Goal: Task Accomplishment & Management: Use online tool/utility

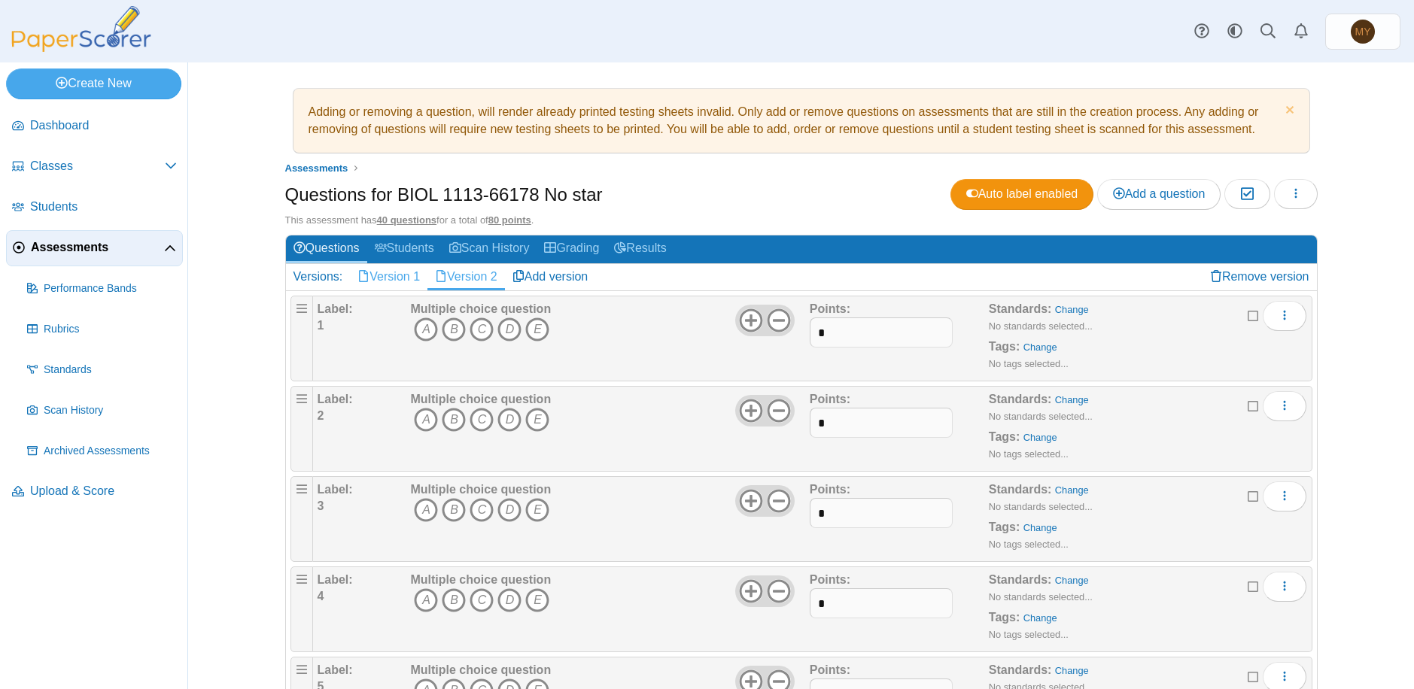
click at [387, 275] on link "Version 1" at bounding box center [388, 277] width 77 height 26
click at [1293, 196] on icon "button" at bounding box center [1296, 193] width 12 height 12
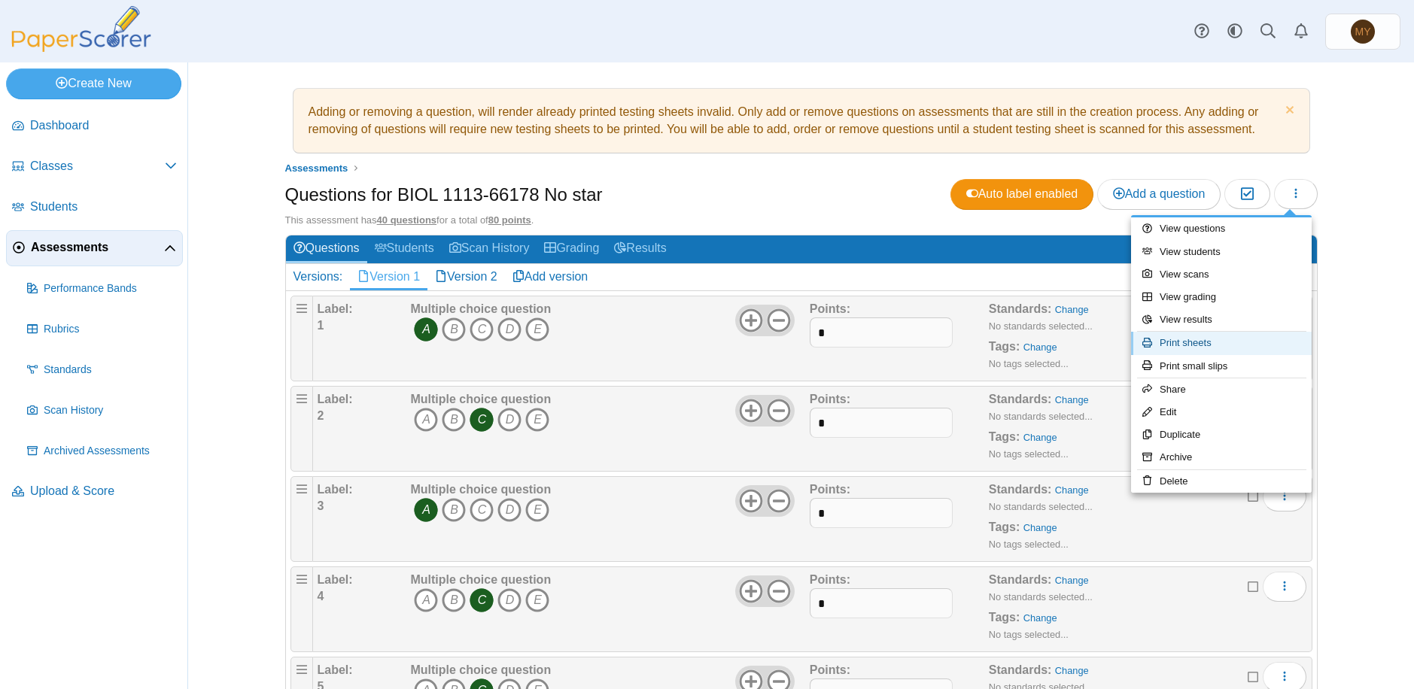
click at [1185, 345] on link "Print sheets" at bounding box center [1221, 343] width 181 height 23
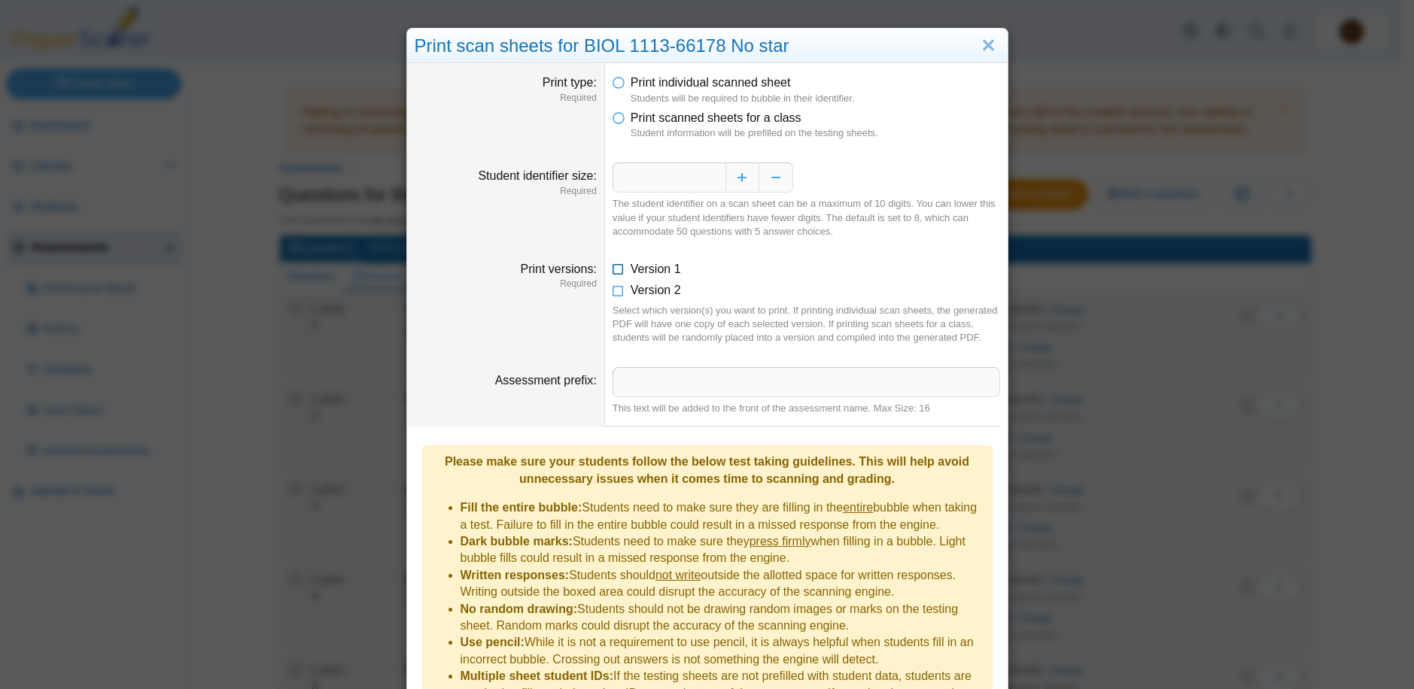
click at [614, 270] on icon at bounding box center [618, 266] width 12 height 11
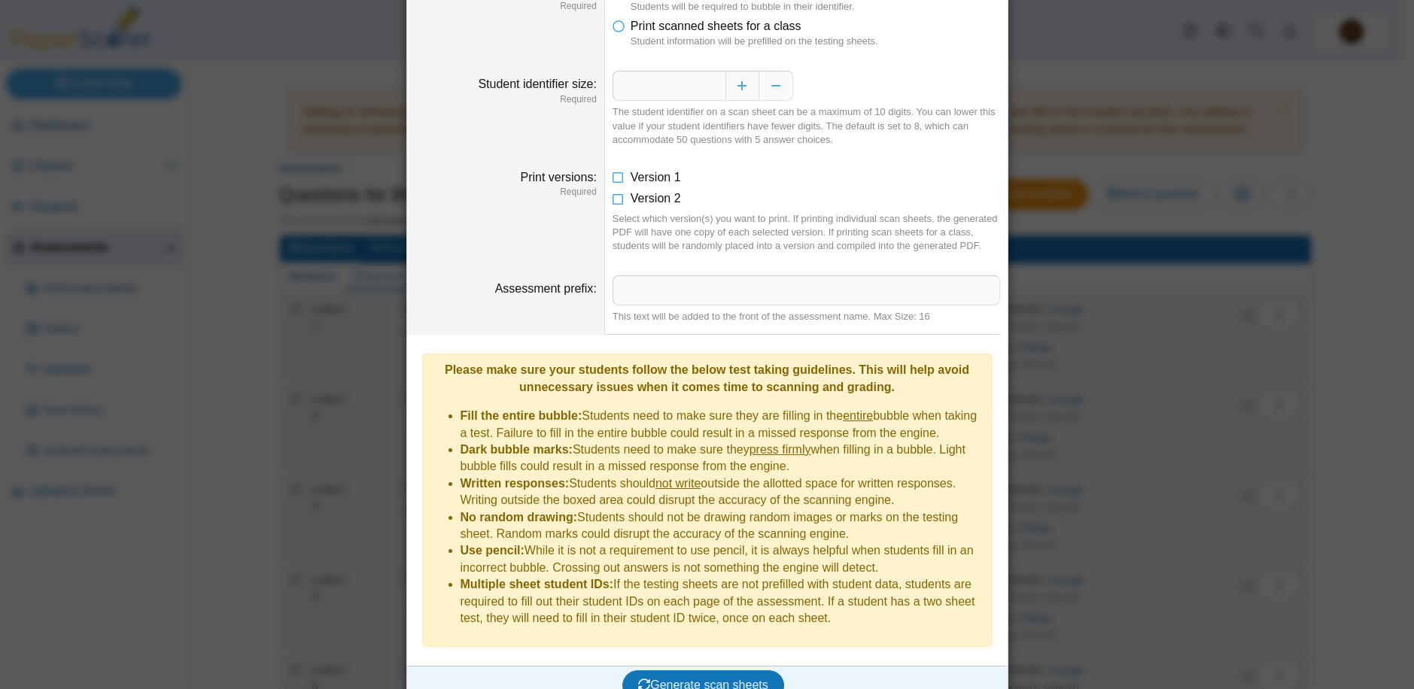
scroll to position [93, 0]
click at [744, 678] on span "Generate scan sheets" at bounding box center [703, 684] width 130 height 13
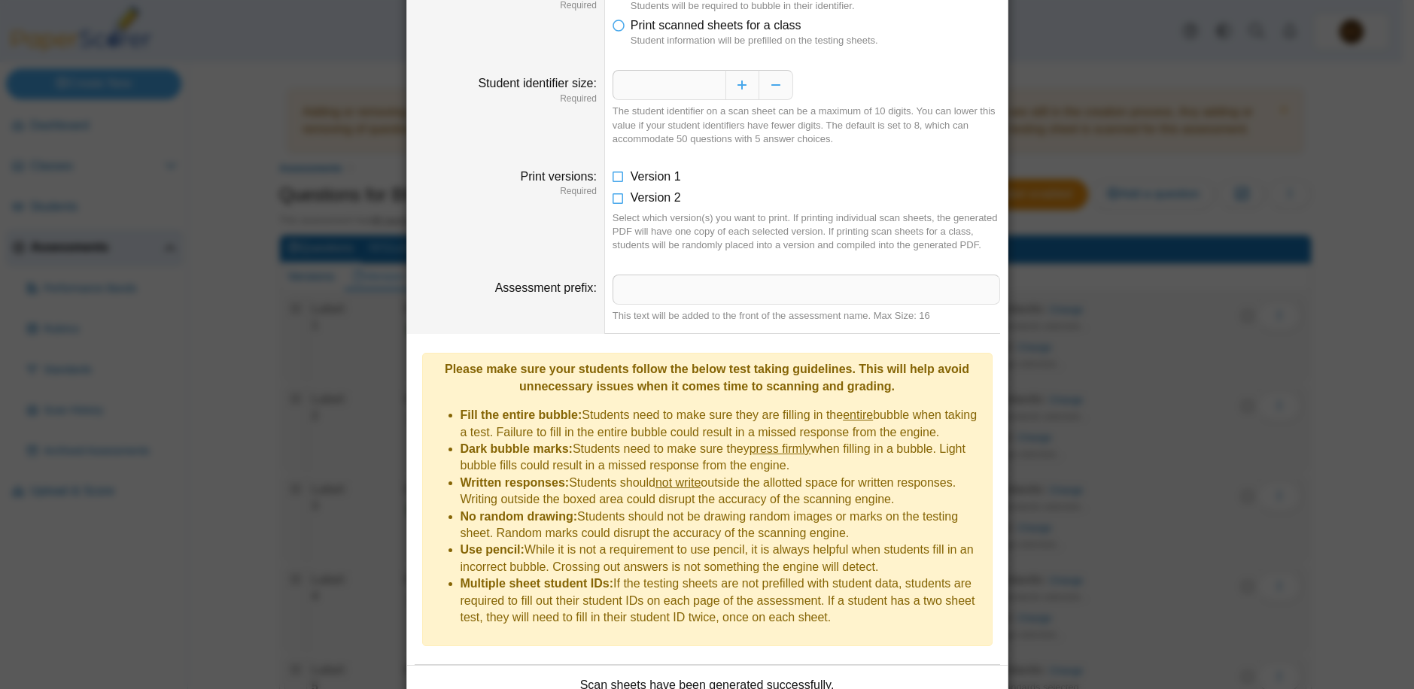
click at [897, 8] on dfn "Students will be required to bubble in their identifier." at bounding box center [815, 6] width 369 height 14
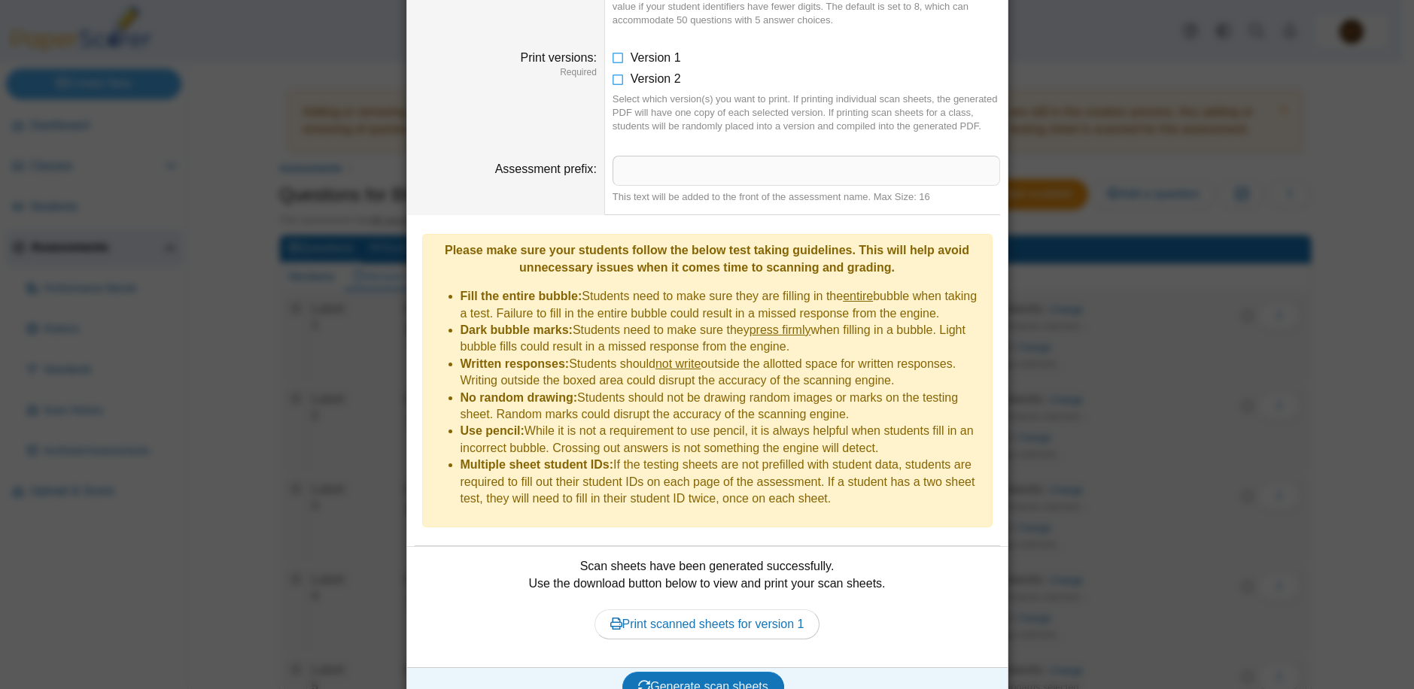
scroll to position [214, 0]
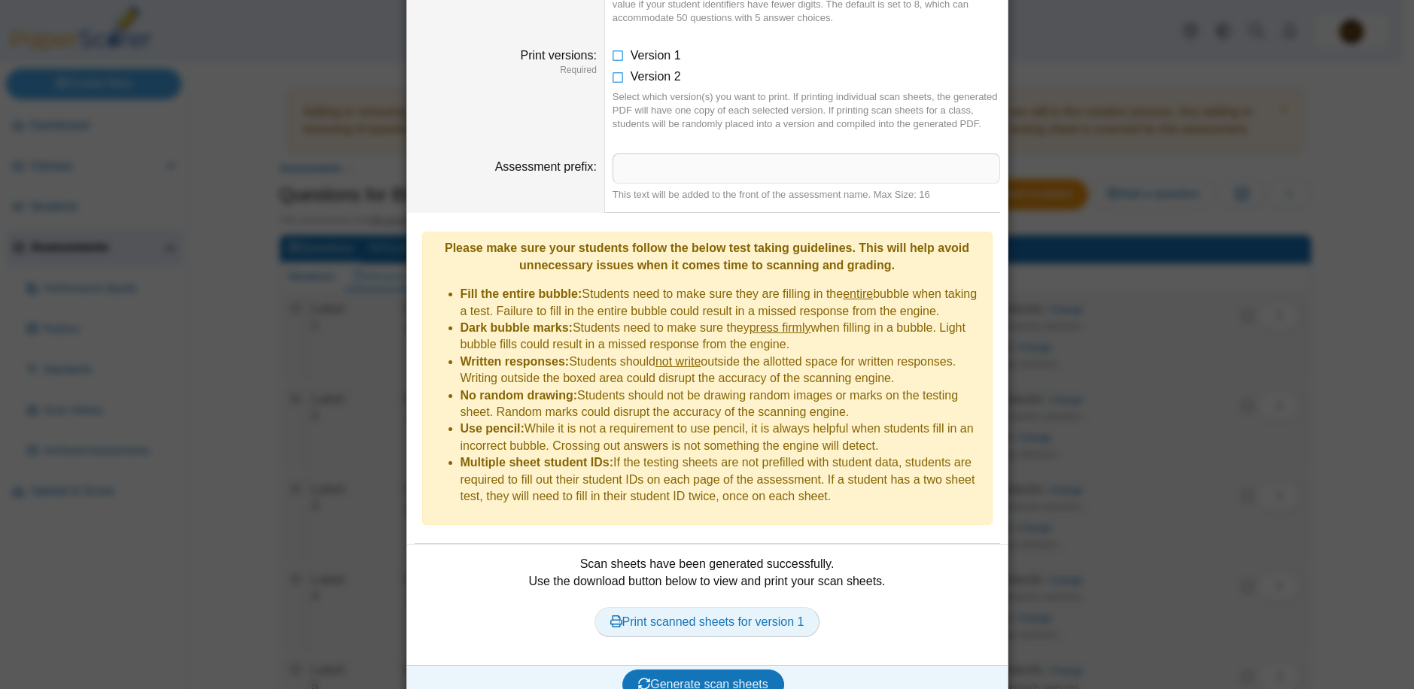
click at [700, 607] on link "Print scanned sheets for version 1" at bounding box center [707, 622] width 226 height 30
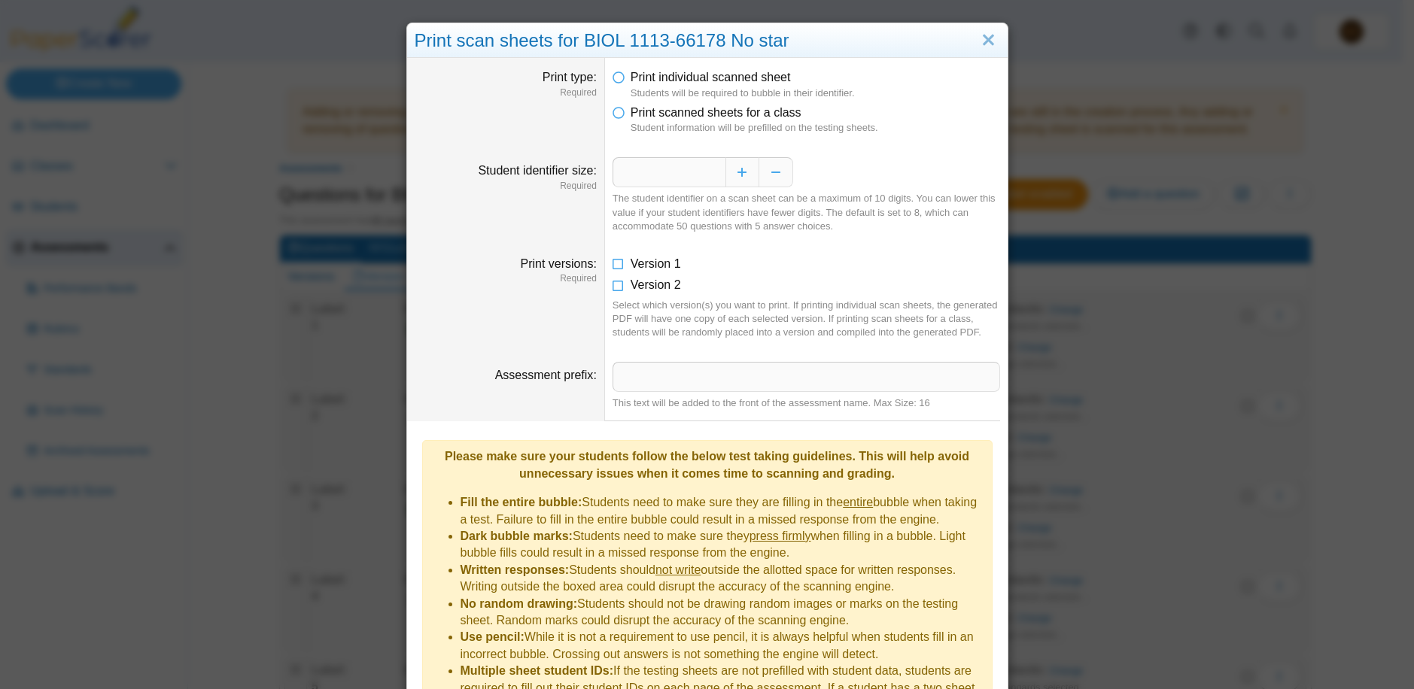
scroll to position [0, 0]
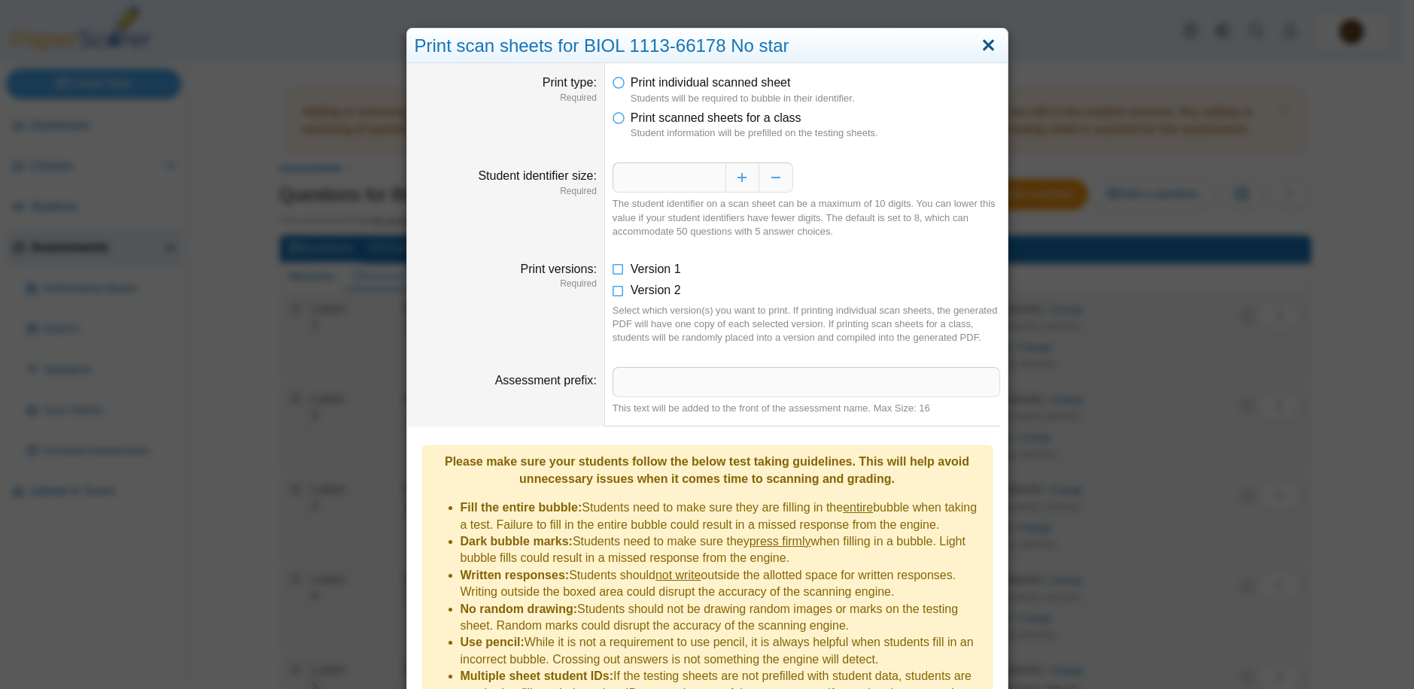
click at [983, 46] on link "Close" at bounding box center [988, 46] width 23 height 26
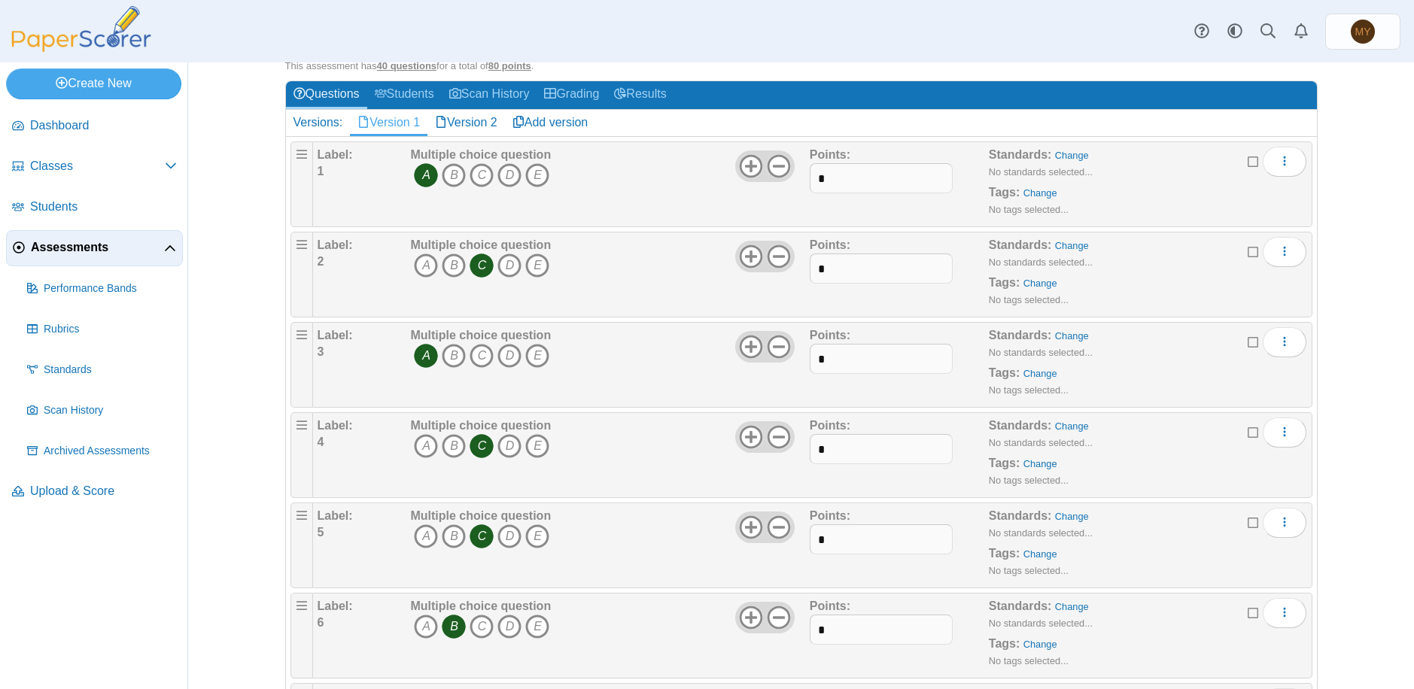
scroll to position [150, 0]
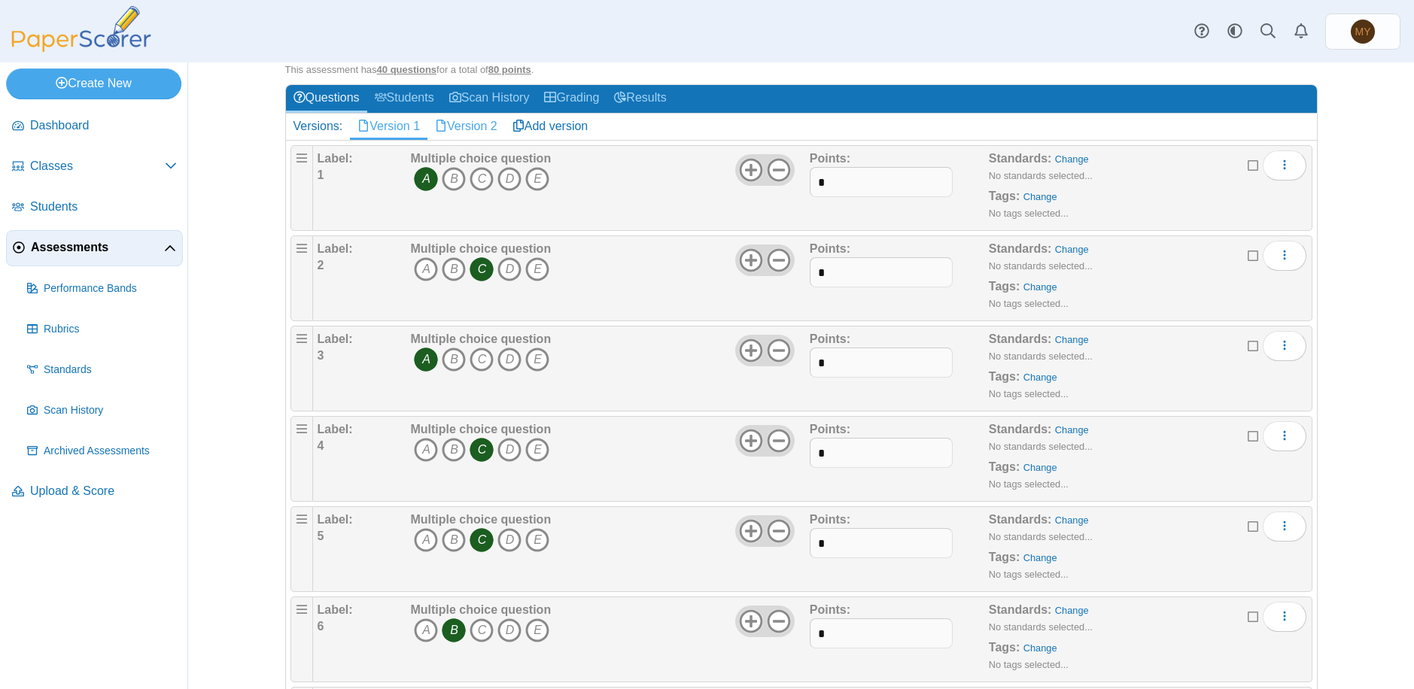
click at [476, 125] on link "Version 2" at bounding box center [465, 127] width 77 height 26
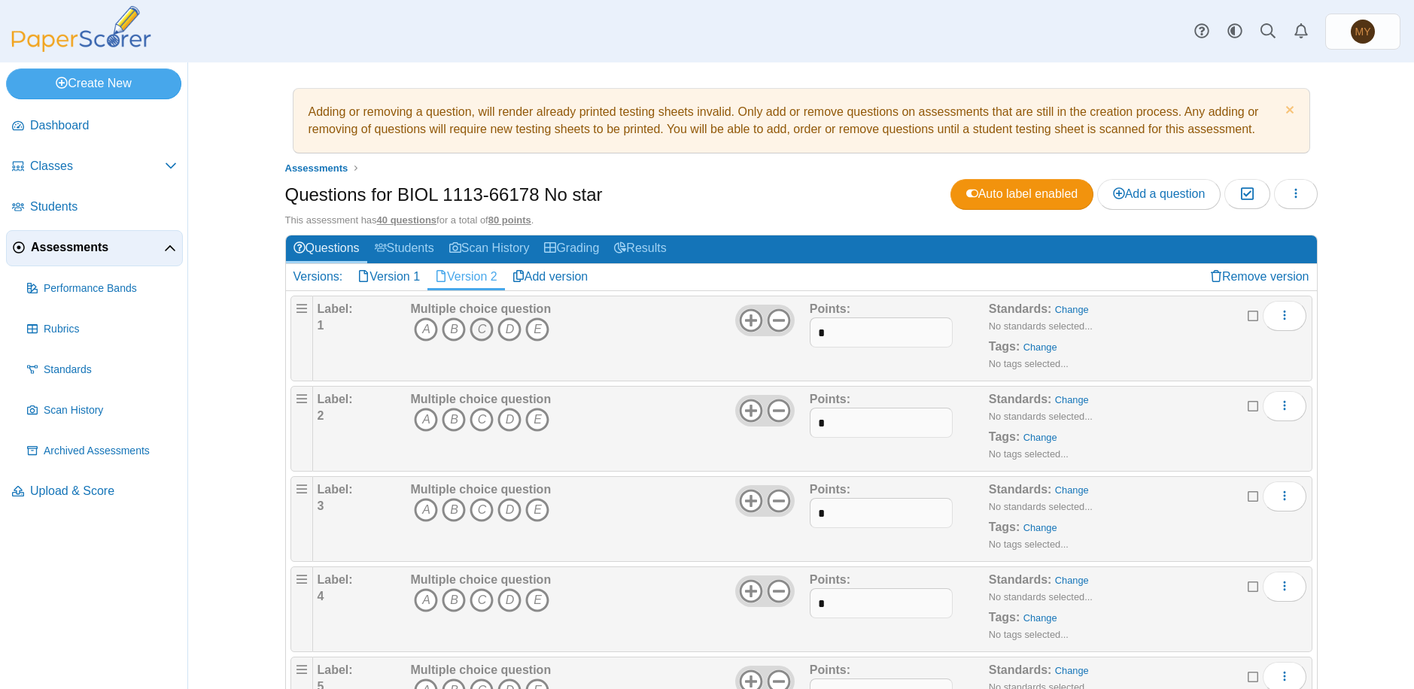
click at [479, 329] on icon "C" at bounding box center [482, 330] width 24 height 24
click at [449, 423] on icon "B" at bounding box center [454, 420] width 24 height 24
click at [418, 511] on icon "A" at bounding box center [426, 510] width 24 height 24
click at [447, 597] on icon "B" at bounding box center [454, 600] width 24 height 24
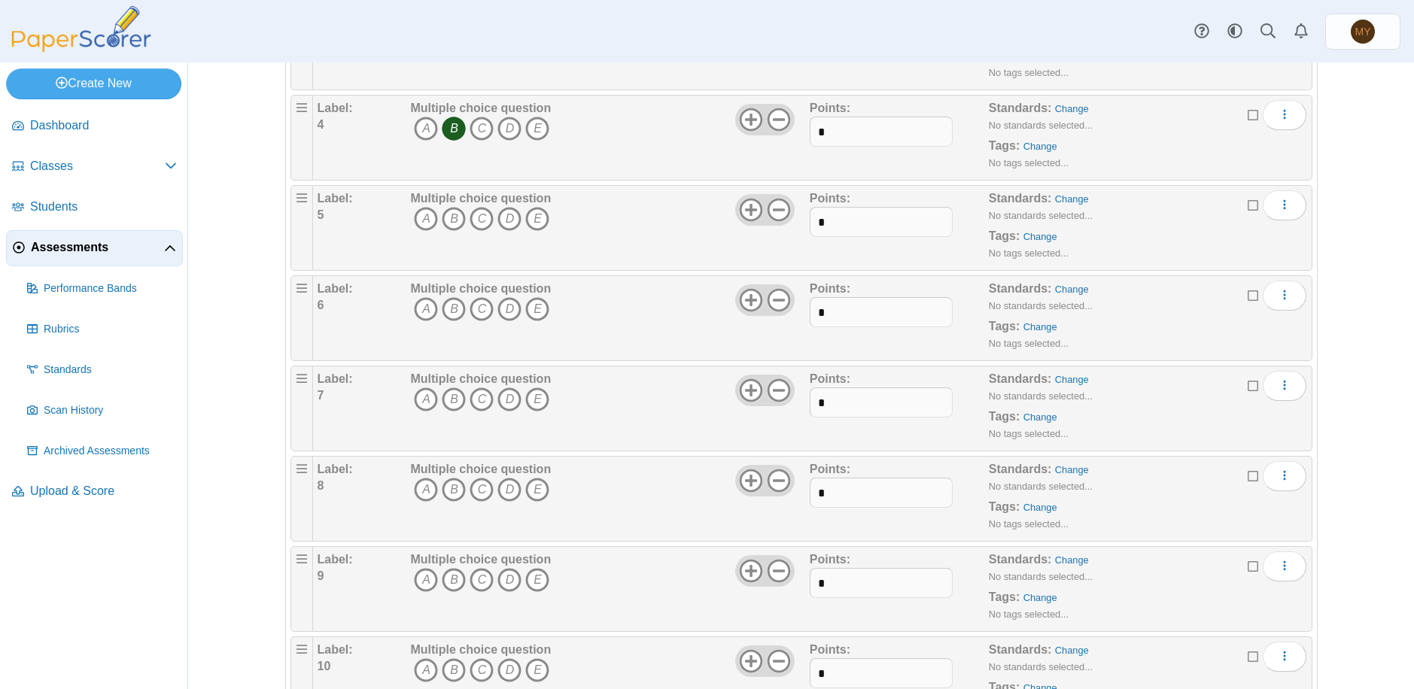
scroll to position [451, 0]
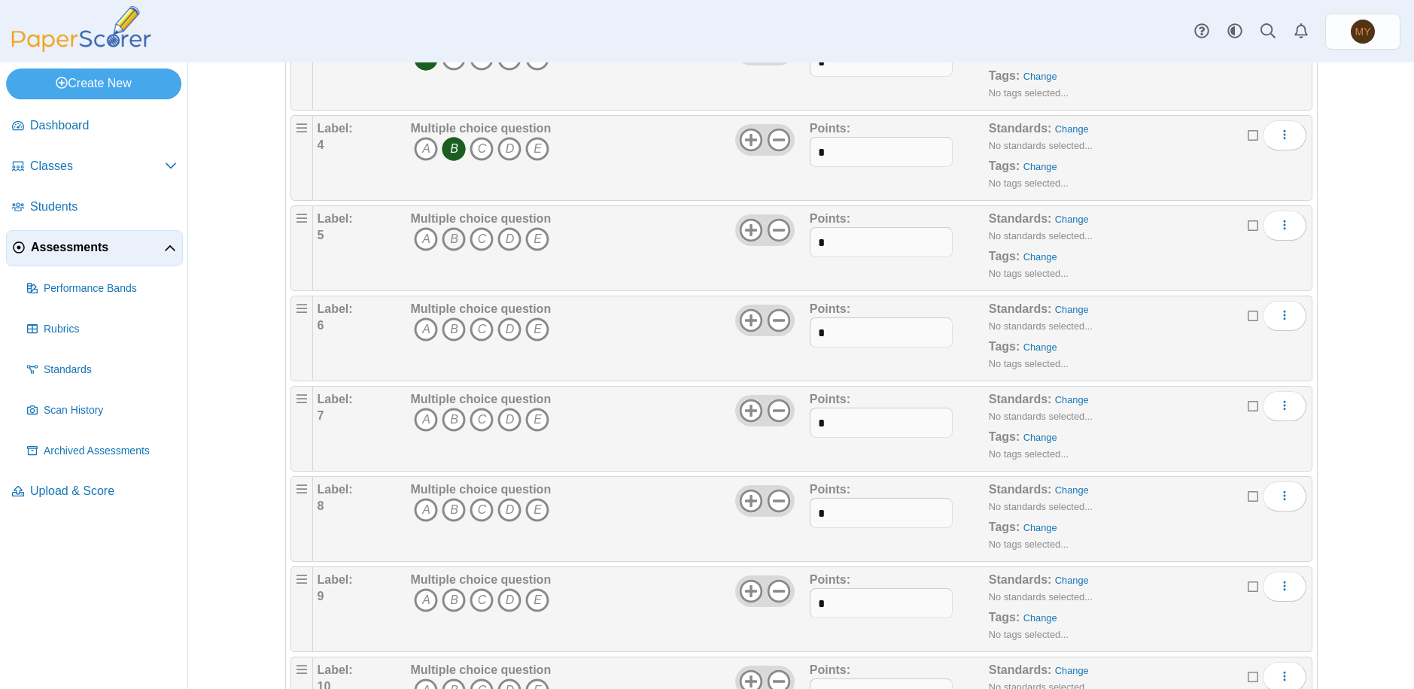
click at [444, 239] on icon "B" at bounding box center [454, 239] width 24 height 24
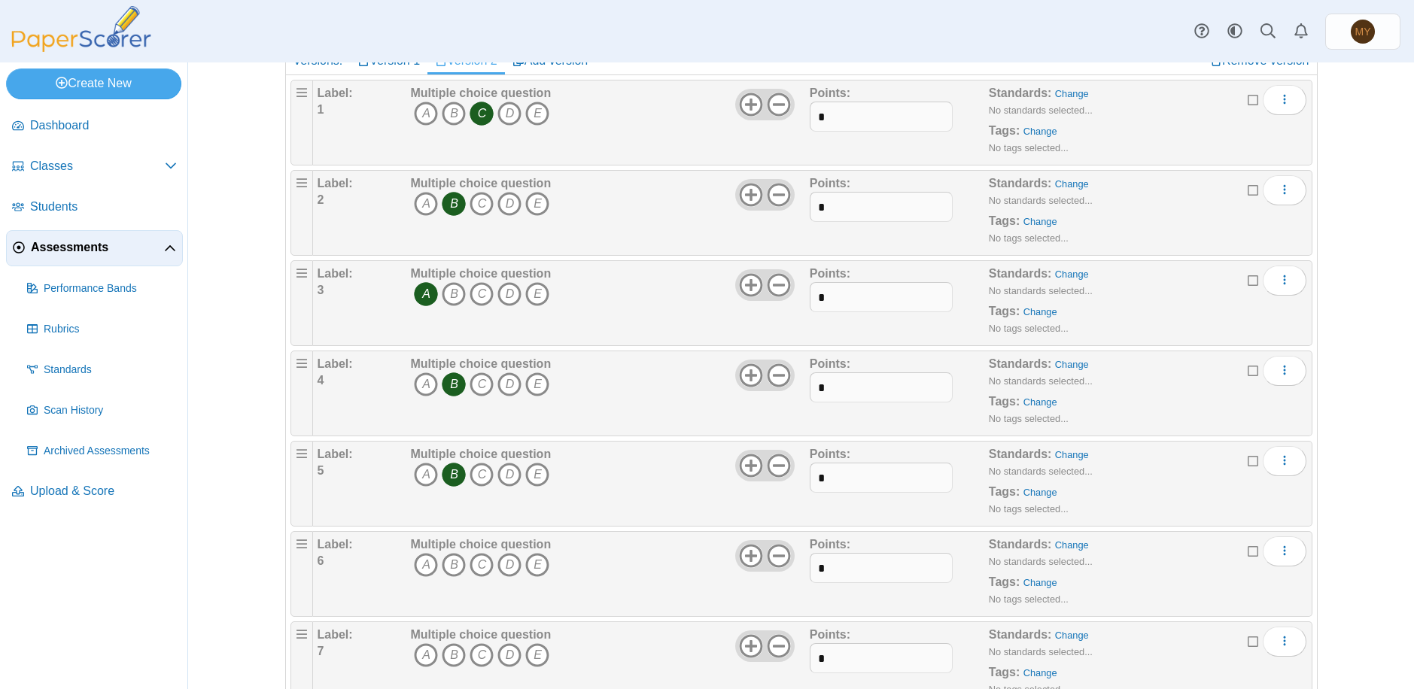
scroll to position [226, 0]
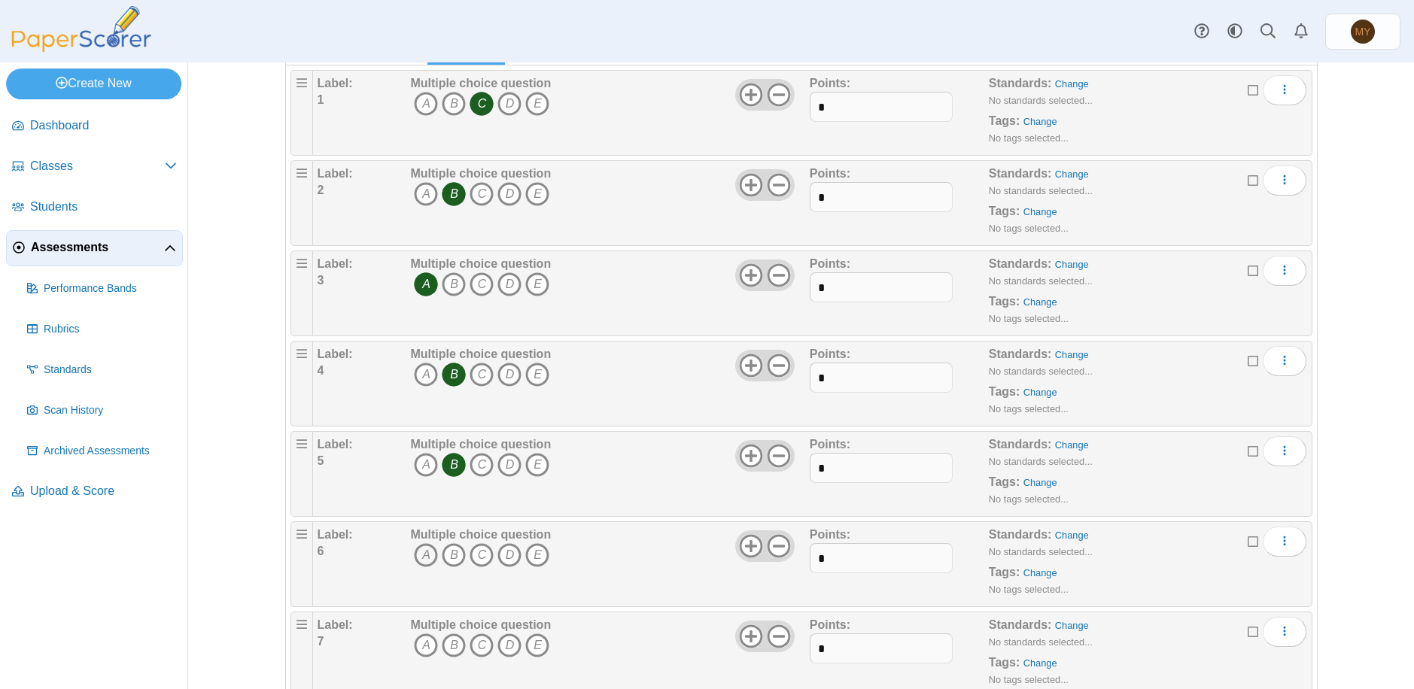
click at [418, 554] on icon "A" at bounding box center [426, 555] width 24 height 24
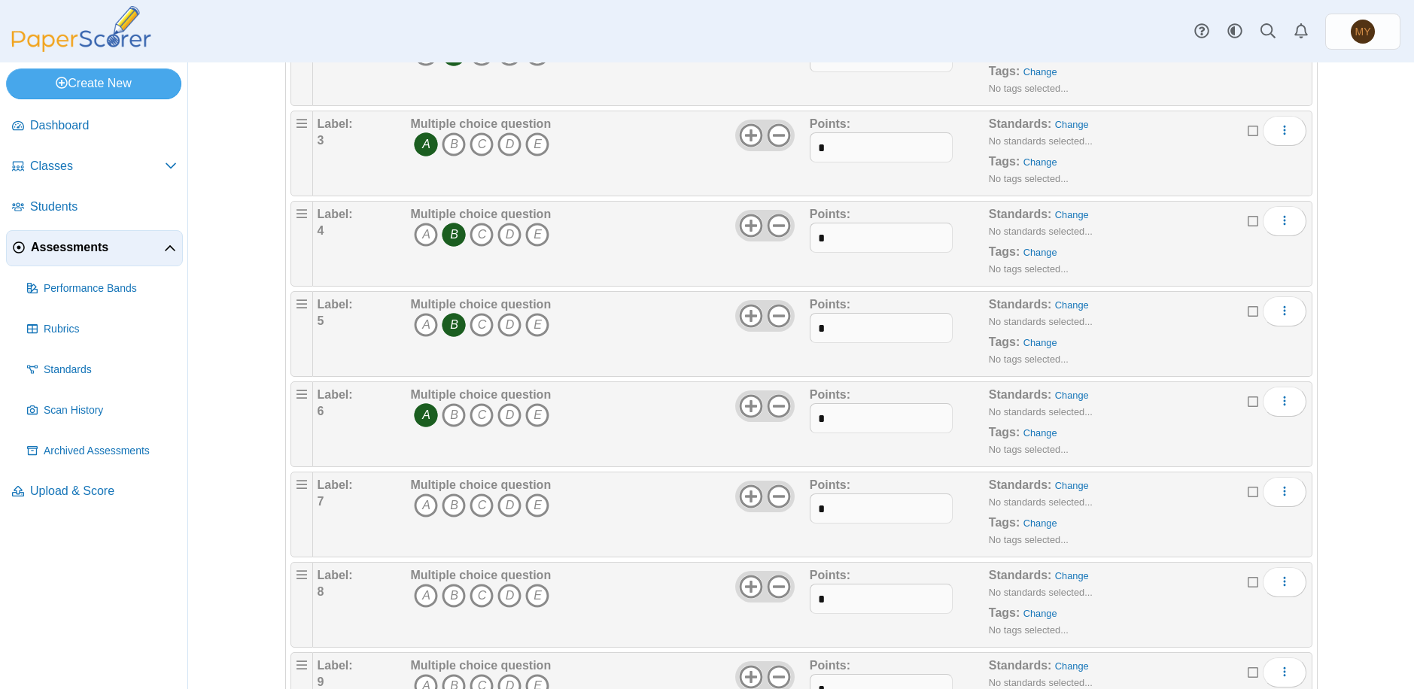
scroll to position [376, 0]
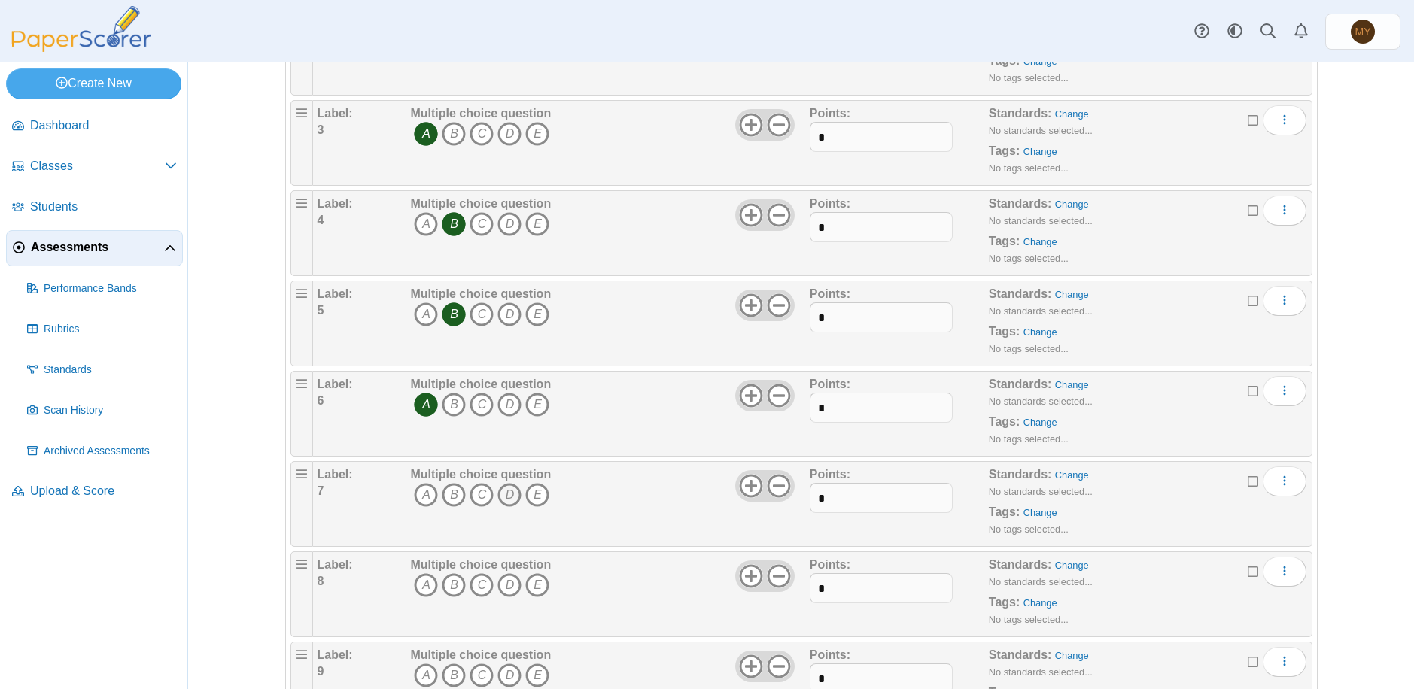
click at [502, 497] on icon "D" at bounding box center [509, 495] width 24 height 24
click at [420, 582] on icon "A" at bounding box center [426, 585] width 24 height 24
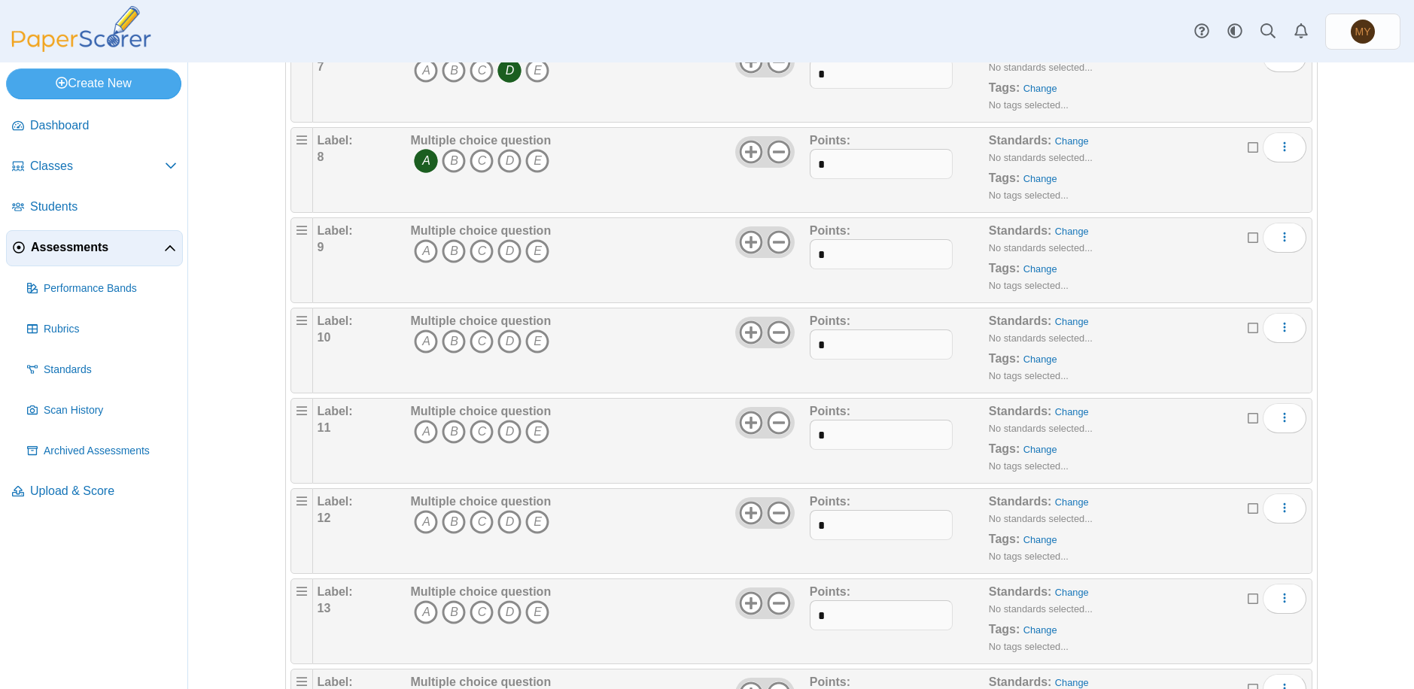
scroll to position [828, 0]
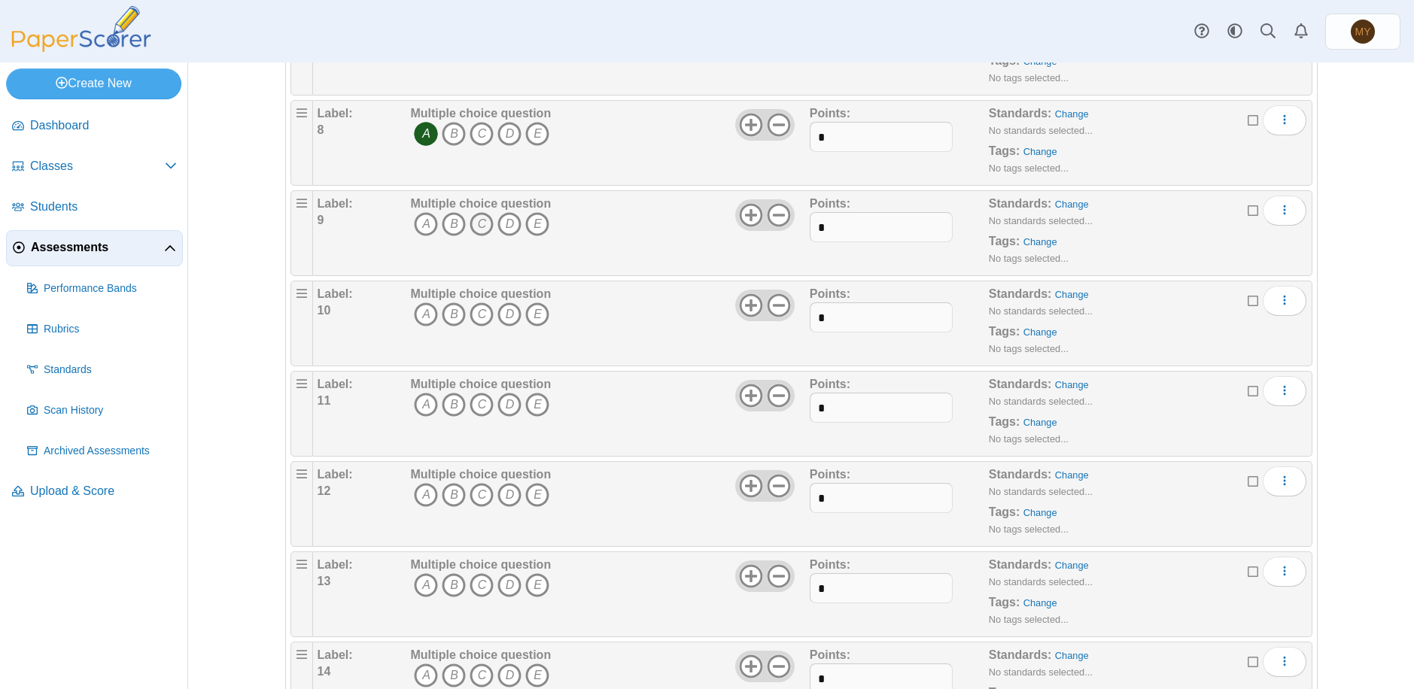
click at [471, 221] on icon "C" at bounding box center [482, 224] width 24 height 24
click at [447, 315] on icon "B" at bounding box center [454, 314] width 24 height 24
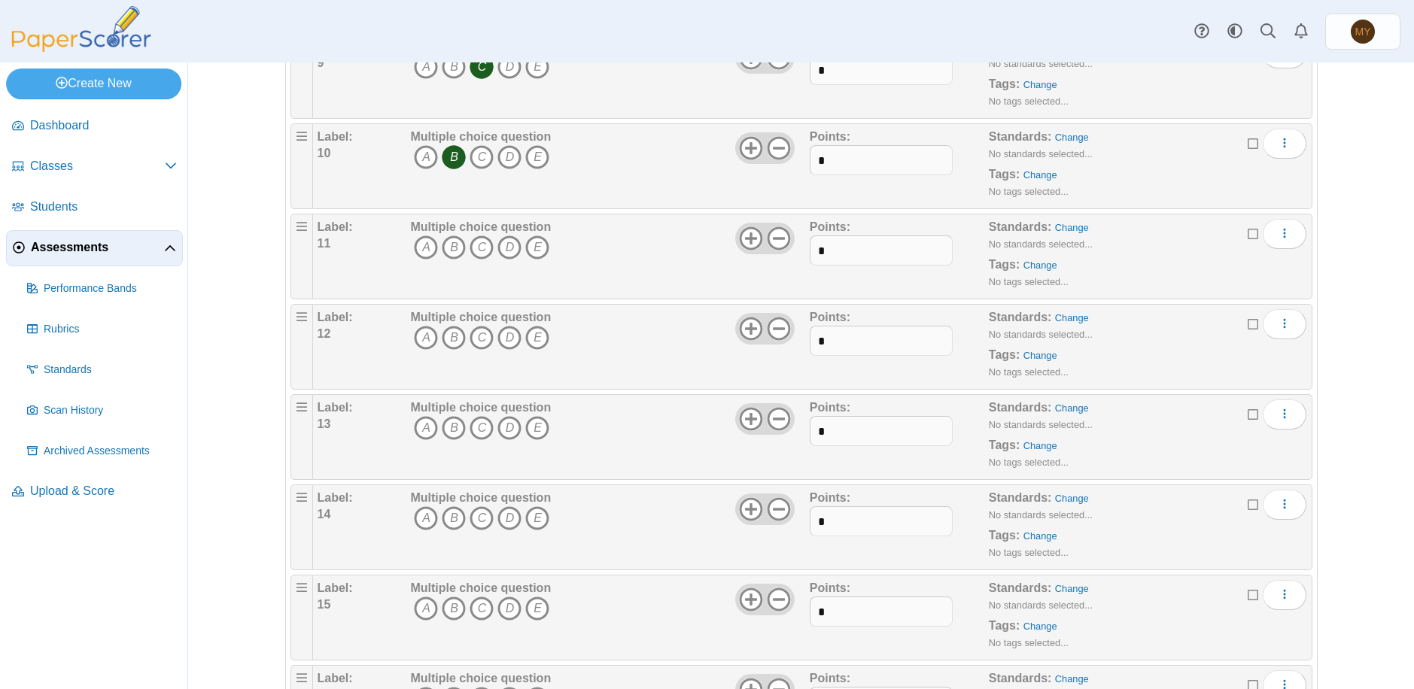
scroll to position [978, 0]
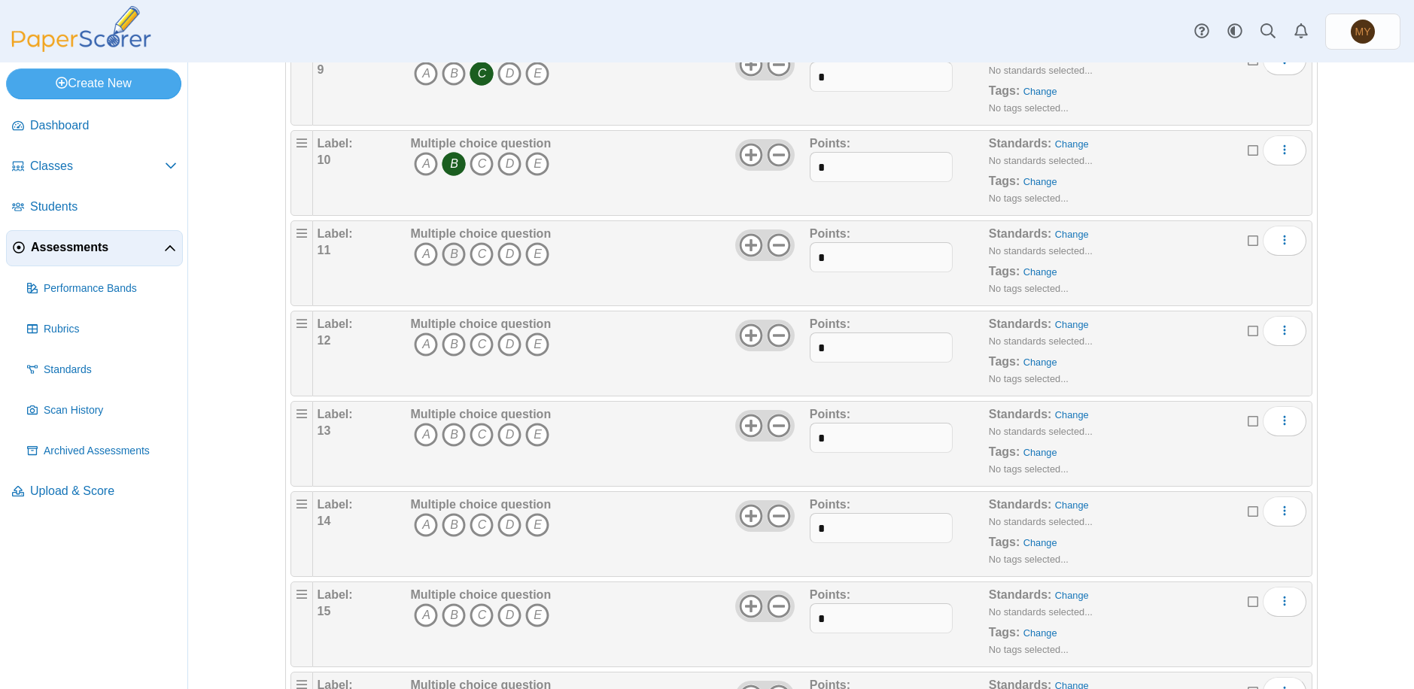
click at [448, 252] on icon "B" at bounding box center [454, 254] width 24 height 24
click at [476, 345] on icon "C" at bounding box center [482, 345] width 24 height 24
click at [506, 435] on icon "D" at bounding box center [509, 435] width 24 height 24
click at [418, 522] on icon "A" at bounding box center [426, 525] width 24 height 24
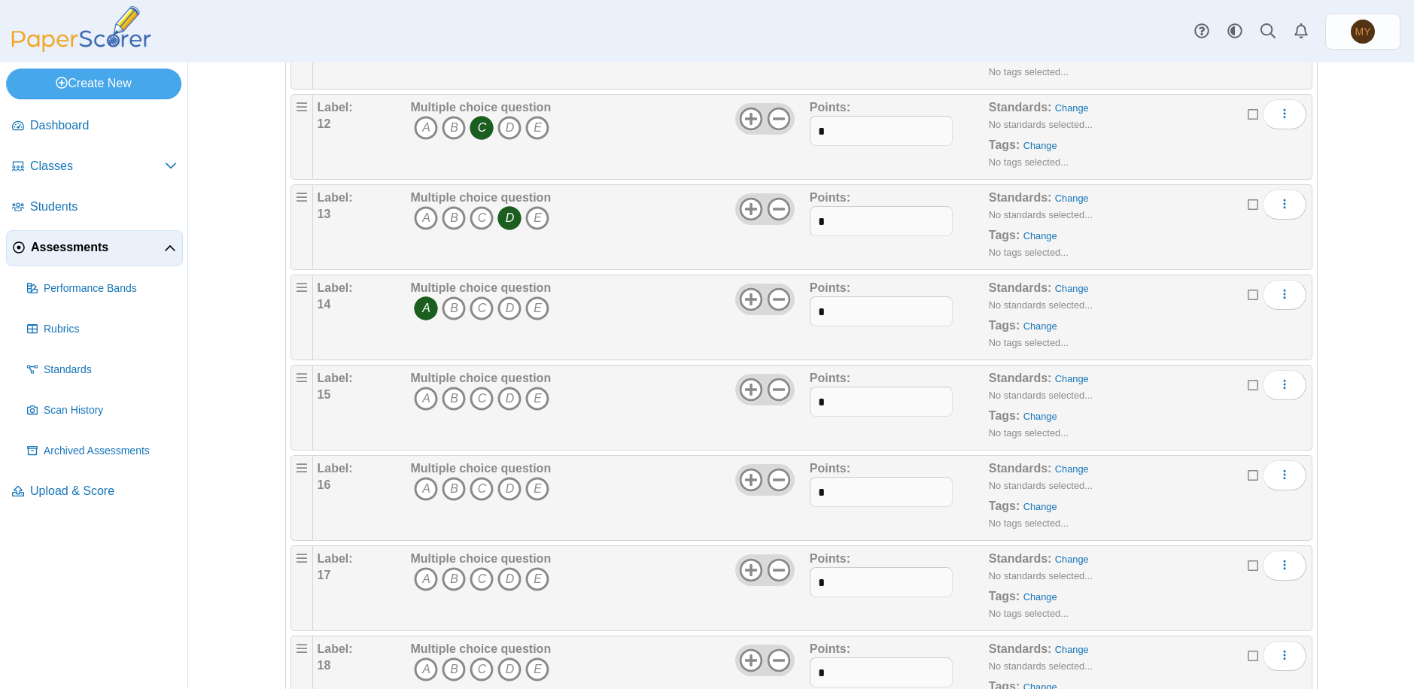
scroll to position [1204, 0]
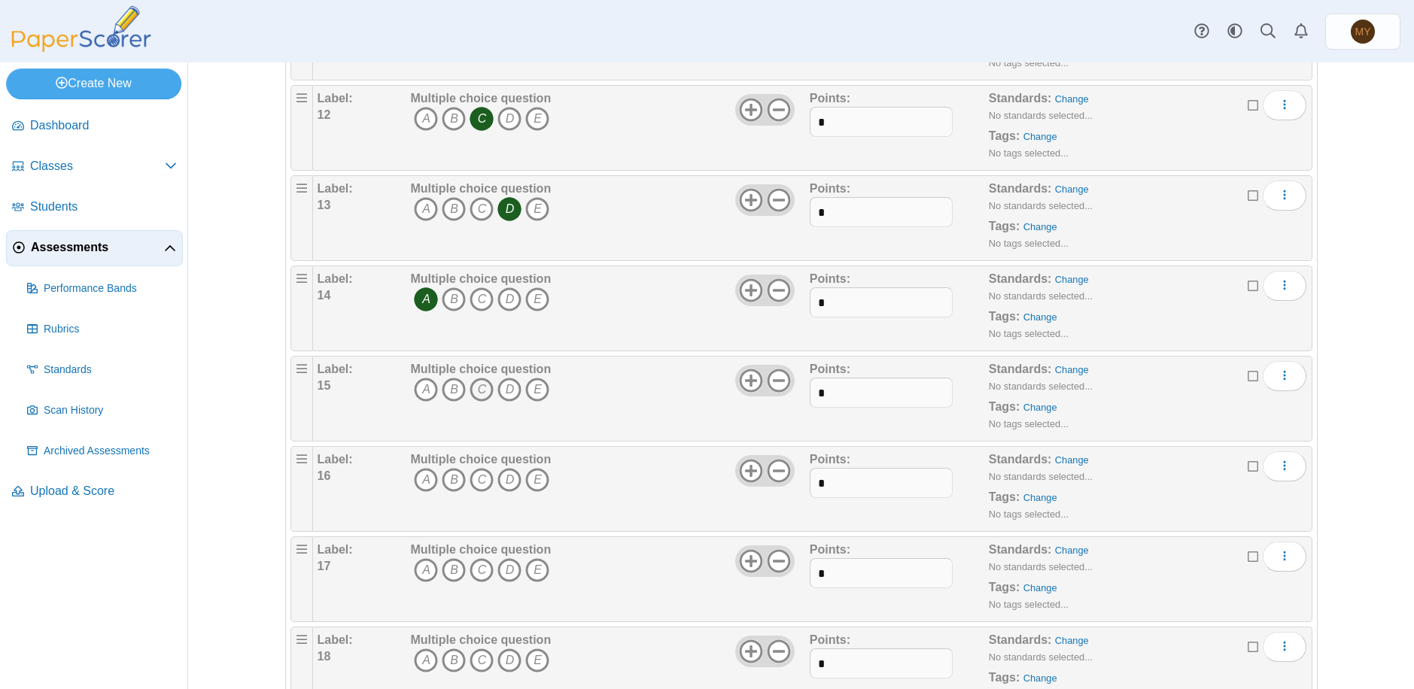
click at [476, 391] on icon "C" at bounding box center [482, 390] width 24 height 24
click at [422, 478] on icon "A" at bounding box center [426, 480] width 24 height 24
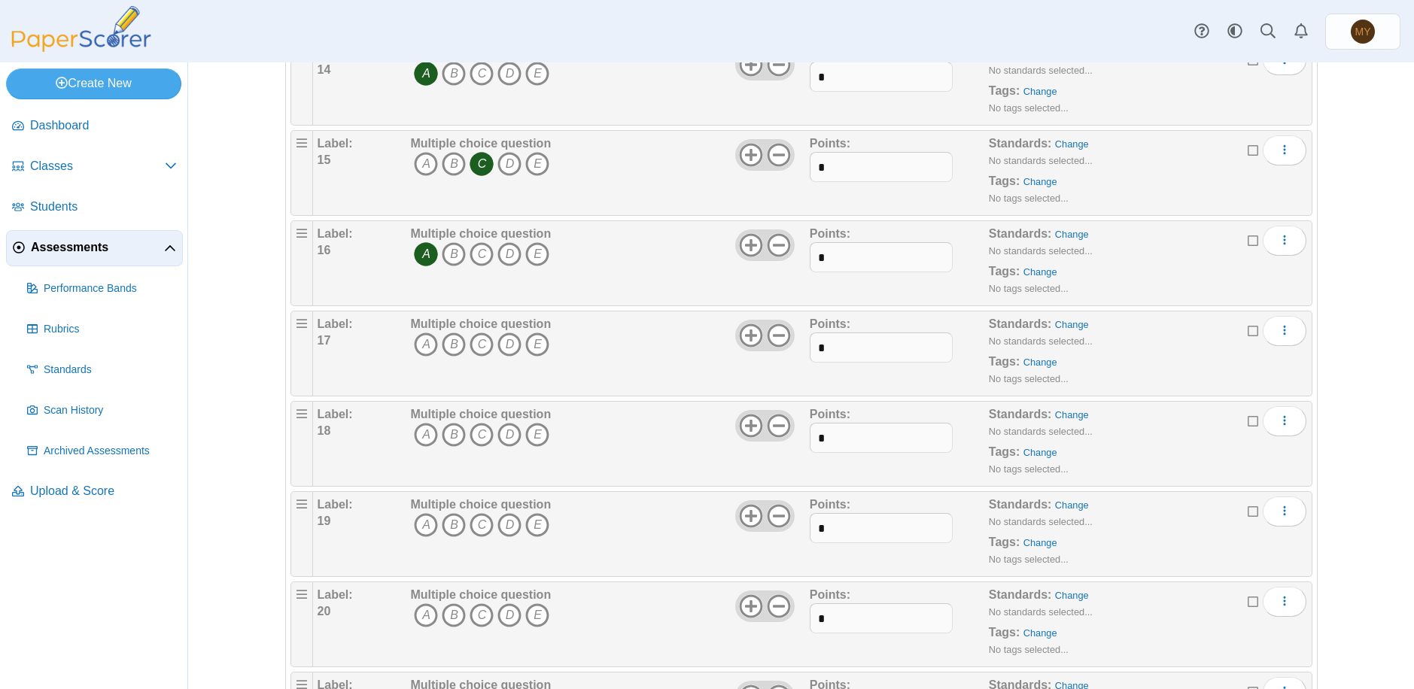
scroll to position [1505, 0]
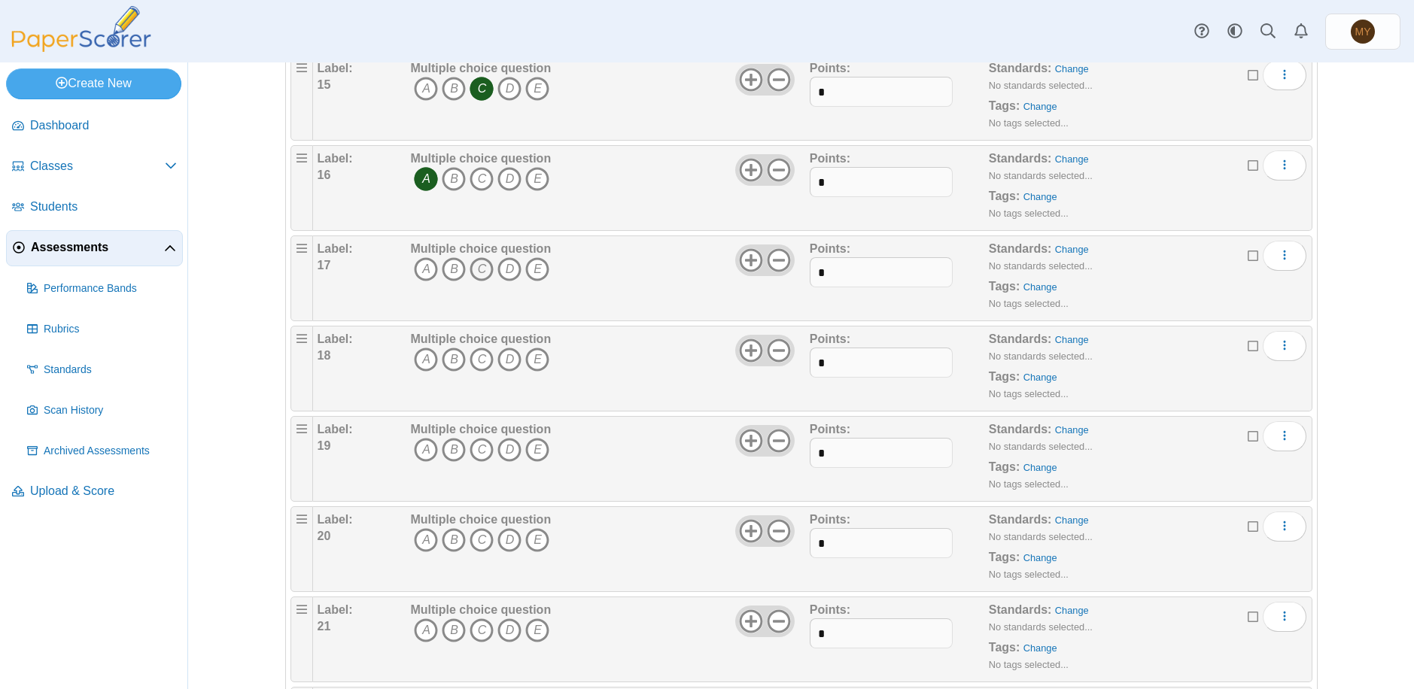
click at [473, 268] on icon "C" at bounding box center [482, 269] width 24 height 24
click at [474, 360] on icon "C" at bounding box center [482, 360] width 24 height 24
click at [448, 449] on icon "B" at bounding box center [454, 450] width 24 height 24
click at [421, 542] on icon "A" at bounding box center [426, 540] width 24 height 24
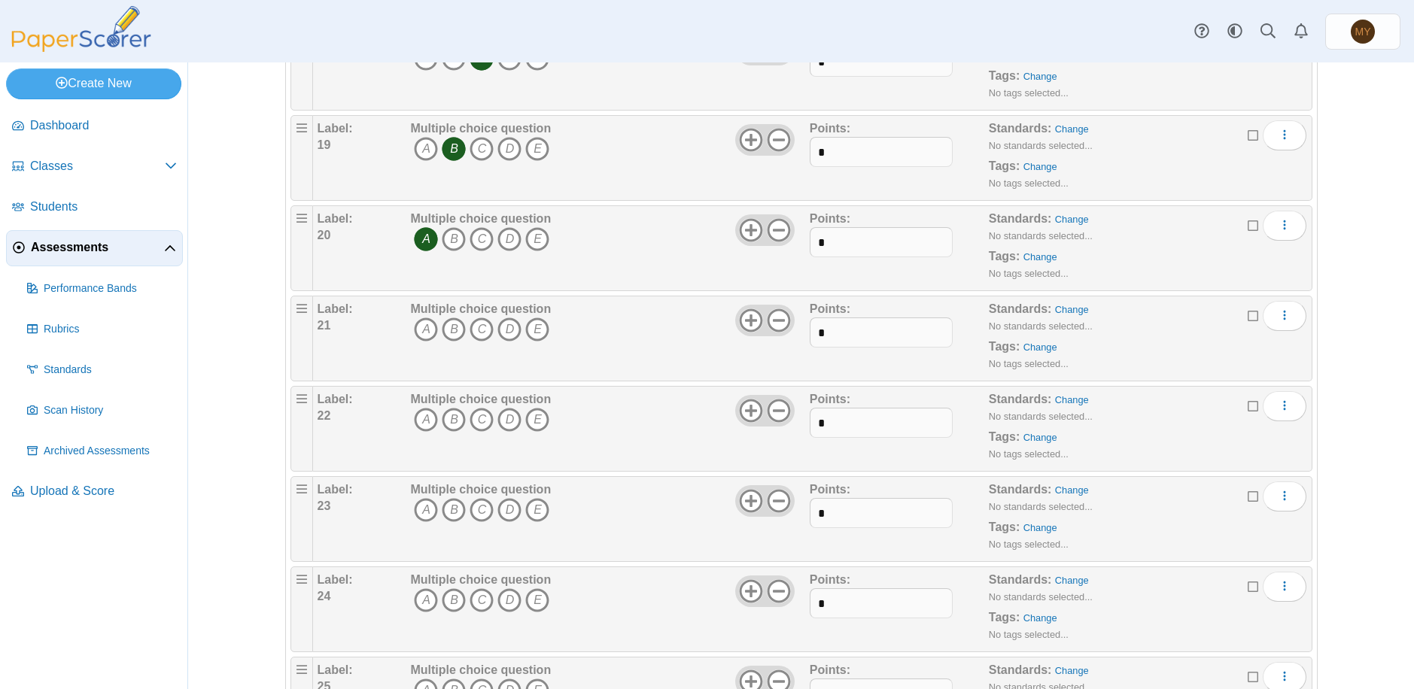
scroll to position [1881, 0]
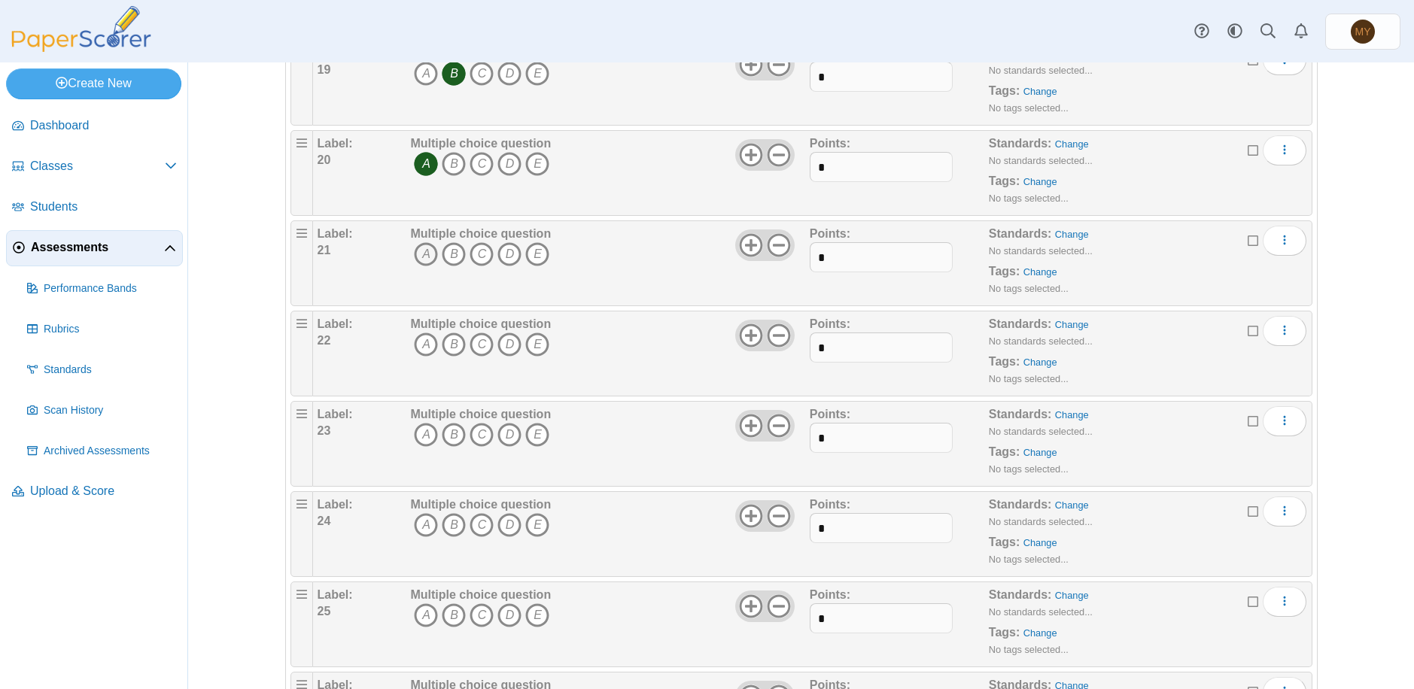
click at [421, 255] on icon "A" at bounding box center [426, 254] width 24 height 24
click at [506, 342] on icon "D" at bounding box center [509, 345] width 24 height 24
click at [443, 435] on icon "B" at bounding box center [454, 435] width 24 height 24
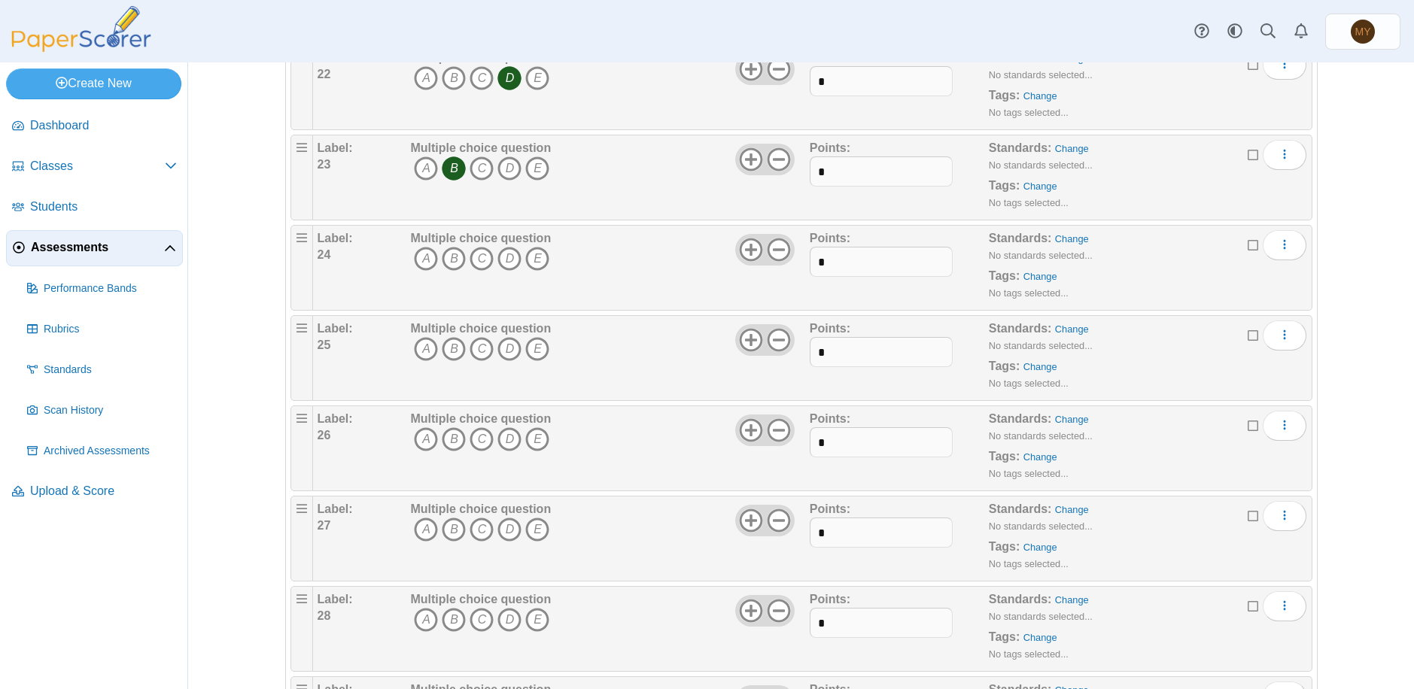
scroll to position [2182, 0]
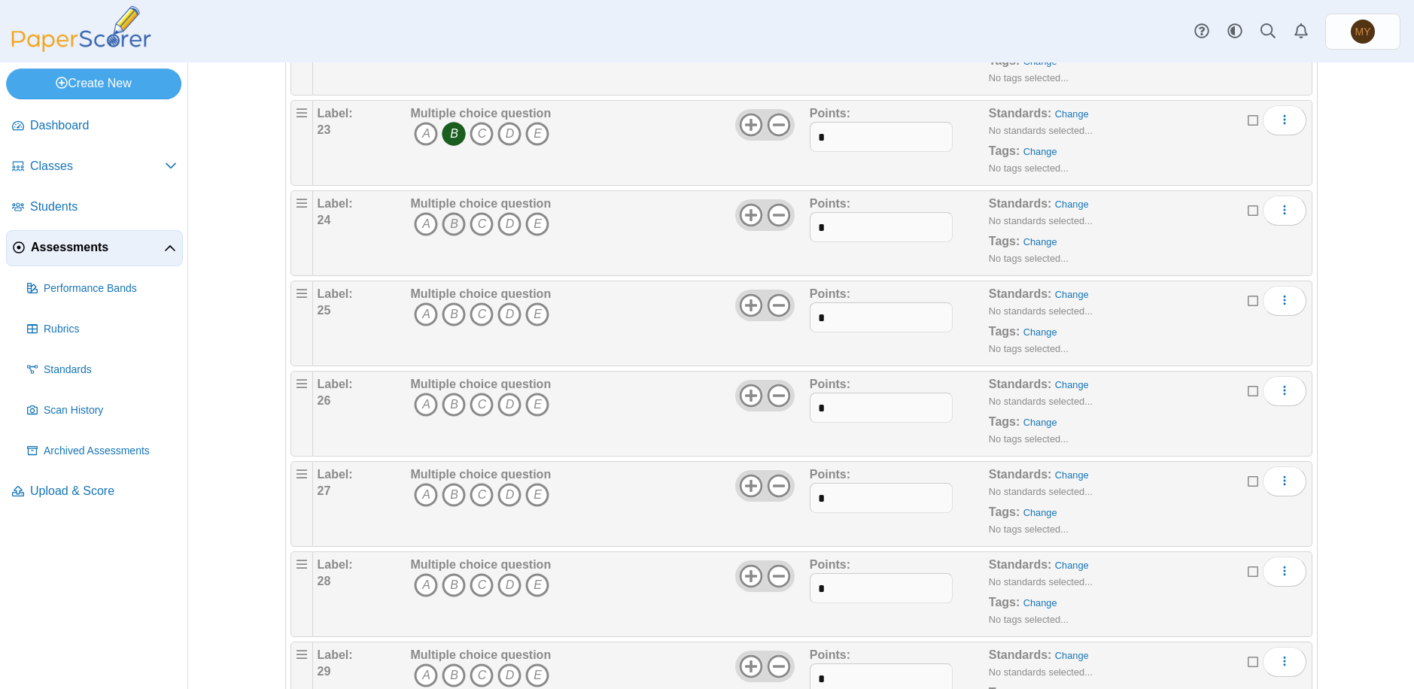
click at [445, 221] on icon "B" at bounding box center [454, 224] width 24 height 24
click at [503, 315] on icon "D" at bounding box center [509, 314] width 24 height 24
click at [504, 403] on icon "D" at bounding box center [509, 405] width 24 height 24
click at [451, 494] on icon "B" at bounding box center [454, 495] width 24 height 24
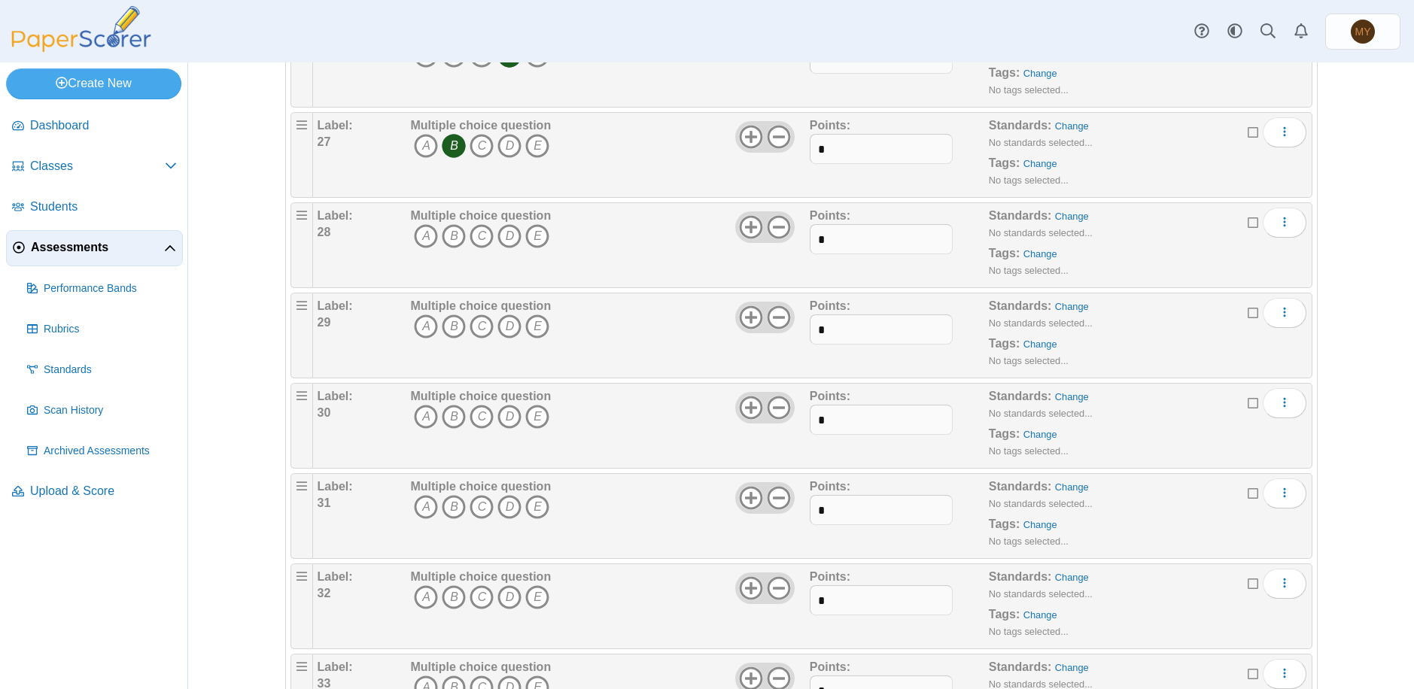
scroll to position [2558, 0]
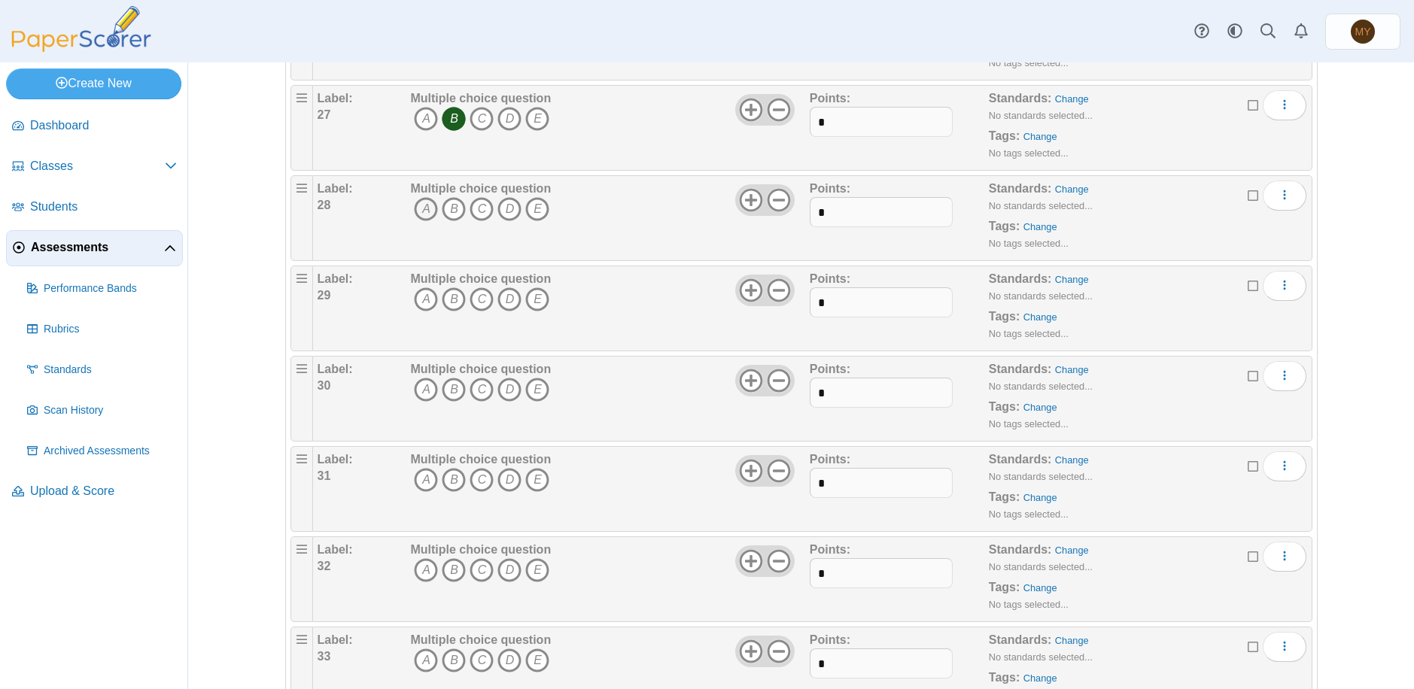
click at [422, 208] on icon "A" at bounding box center [426, 209] width 24 height 24
click at [417, 299] on icon "A" at bounding box center [426, 299] width 24 height 24
click at [449, 386] on icon "B" at bounding box center [454, 390] width 24 height 24
click at [500, 479] on icon "D" at bounding box center [509, 480] width 24 height 24
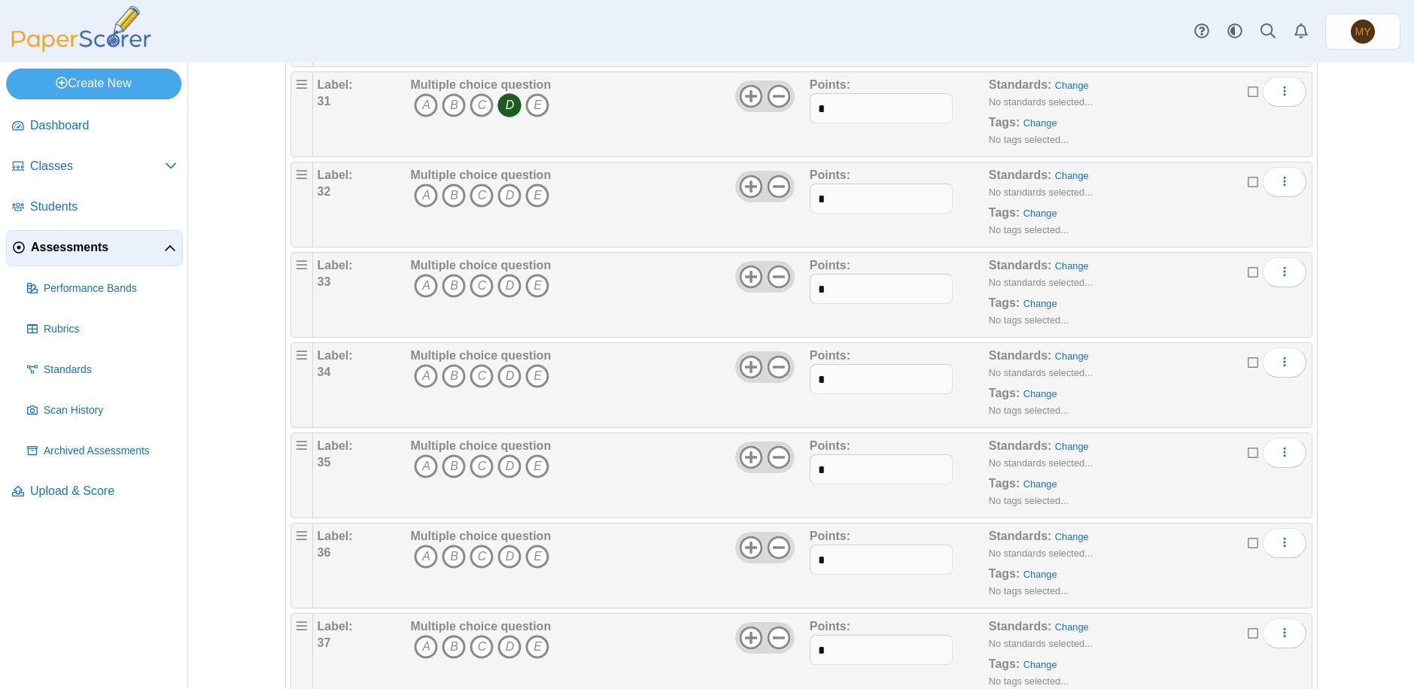
scroll to position [2859, 0]
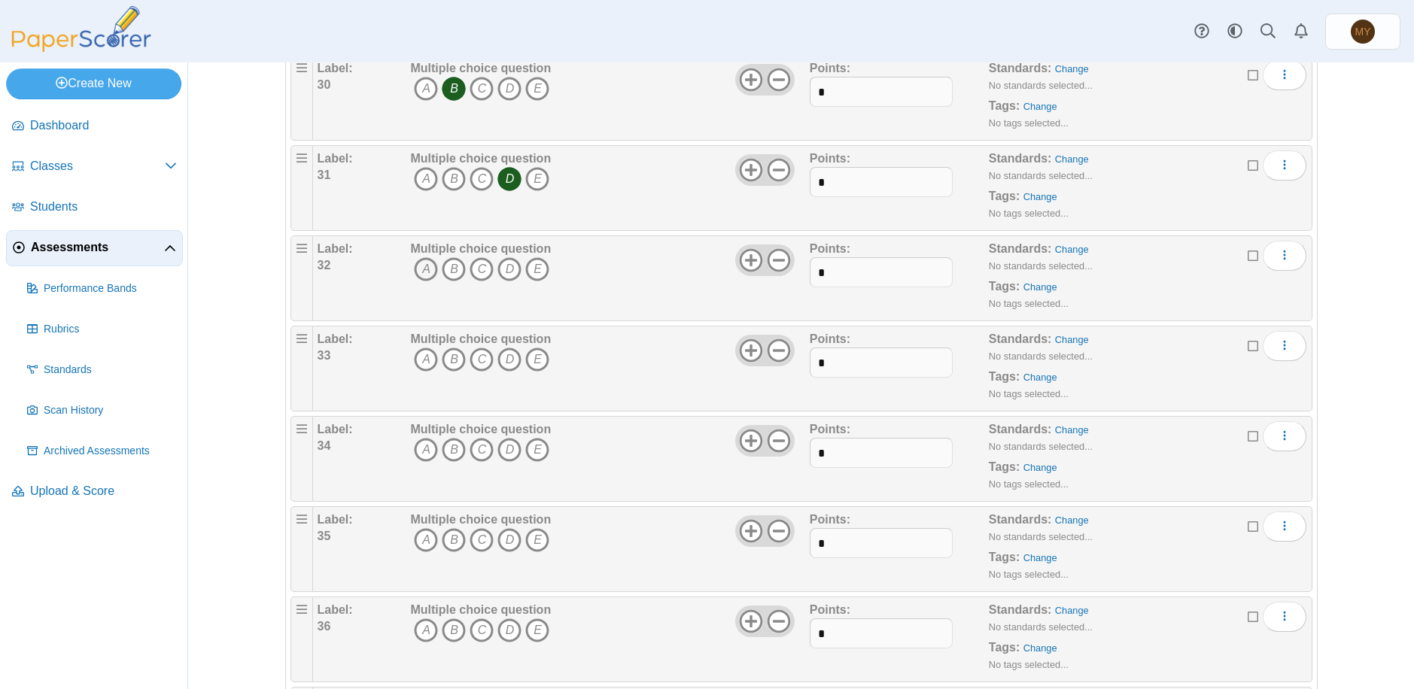
click at [422, 268] on icon "A" at bounding box center [426, 269] width 24 height 24
click at [418, 361] on icon "A" at bounding box center [426, 360] width 24 height 24
click at [421, 449] on icon "A" at bounding box center [426, 450] width 24 height 24
click at [506, 540] on icon "D" at bounding box center [509, 540] width 24 height 24
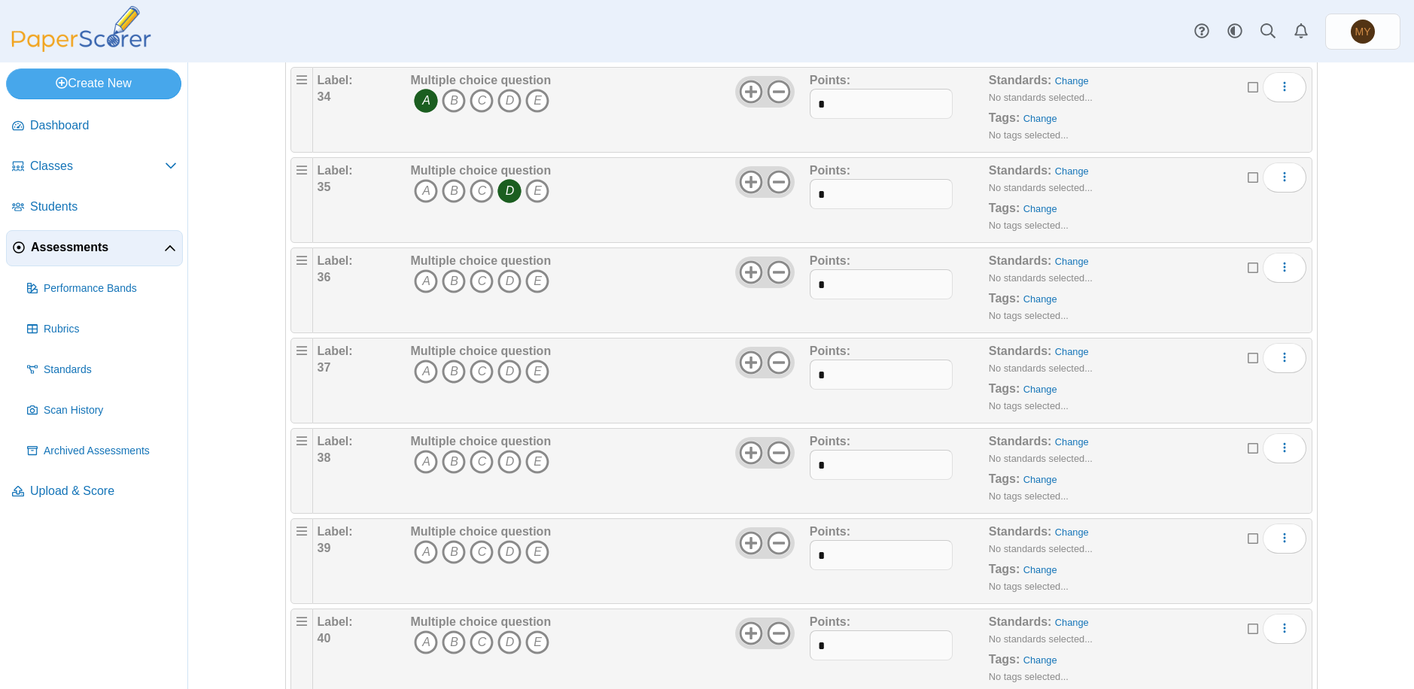
scroll to position [3235, 0]
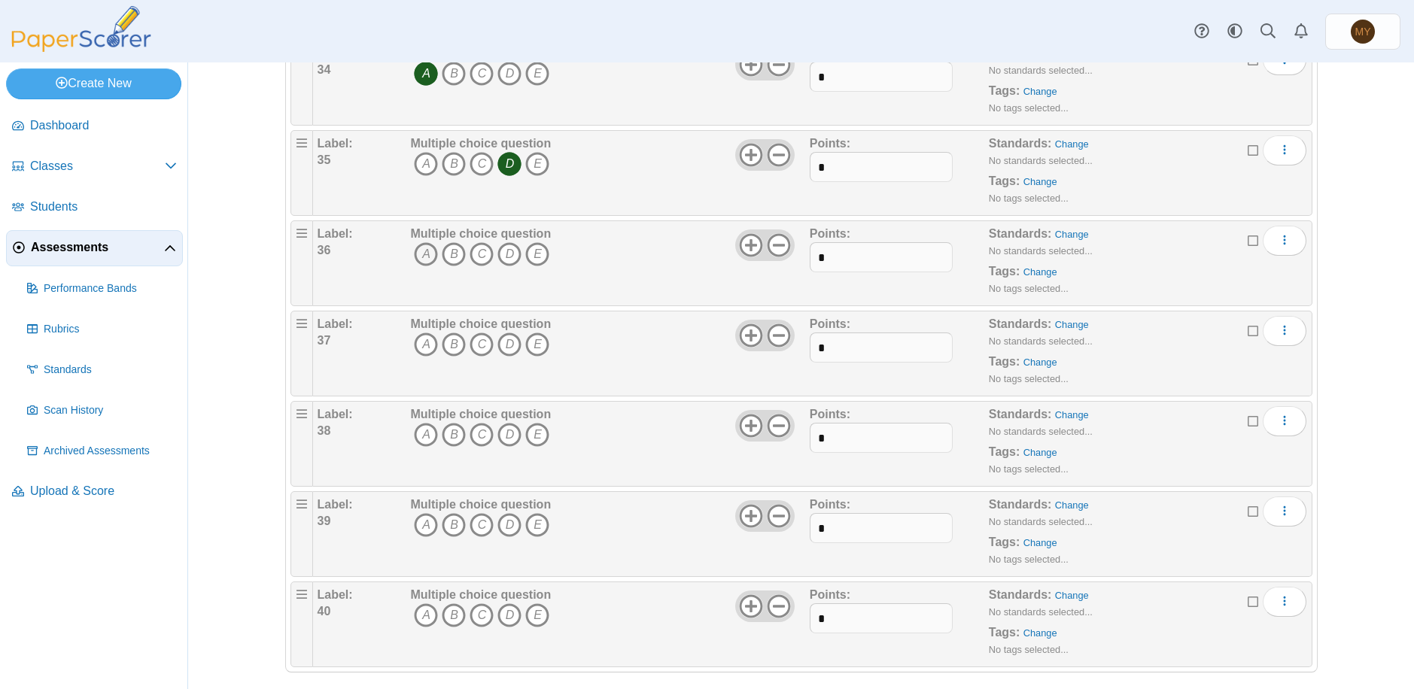
click at [416, 256] on icon "A" at bounding box center [426, 254] width 24 height 24
click at [418, 346] on icon "A" at bounding box center [426, 345] width 24 height 24
click at [478, 433] on icon "C" at bounding box center [482, 435] width 24 height 24
click at [475, 527] on icon "C" at bounding box center [482, 525] width 24 height 24
click at [451, 614] on icon "B" at bounding box center [454, 615] width 24 height 24
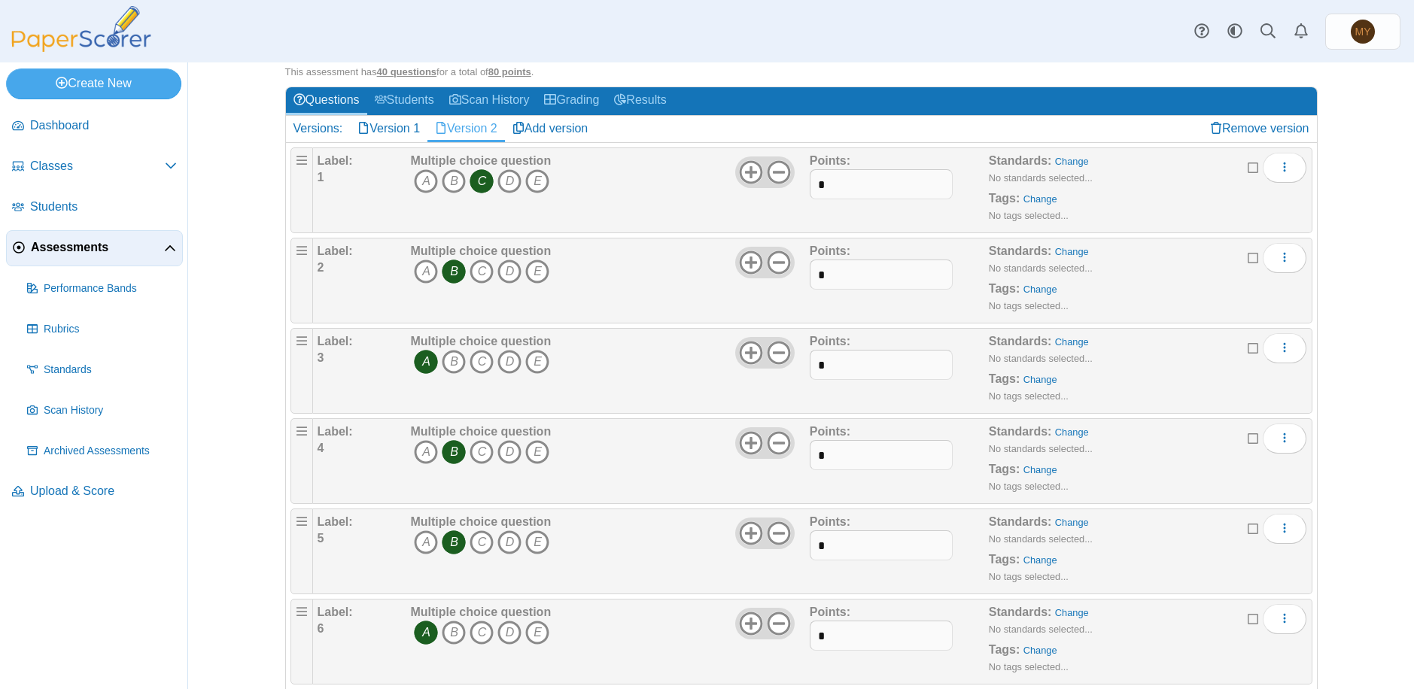
scroll to position [0, 0]
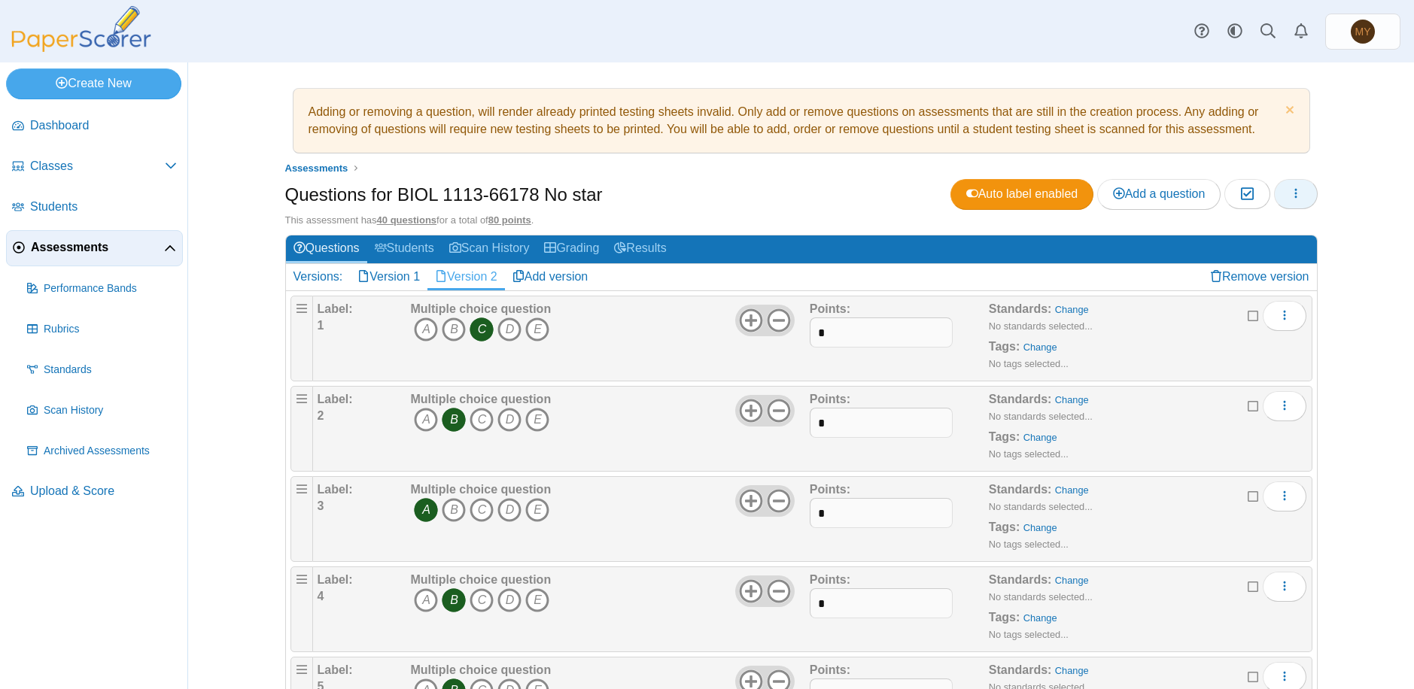
click at [1290, 195] on icon "button" at bounding box center [1296, 193] width 12 height 12
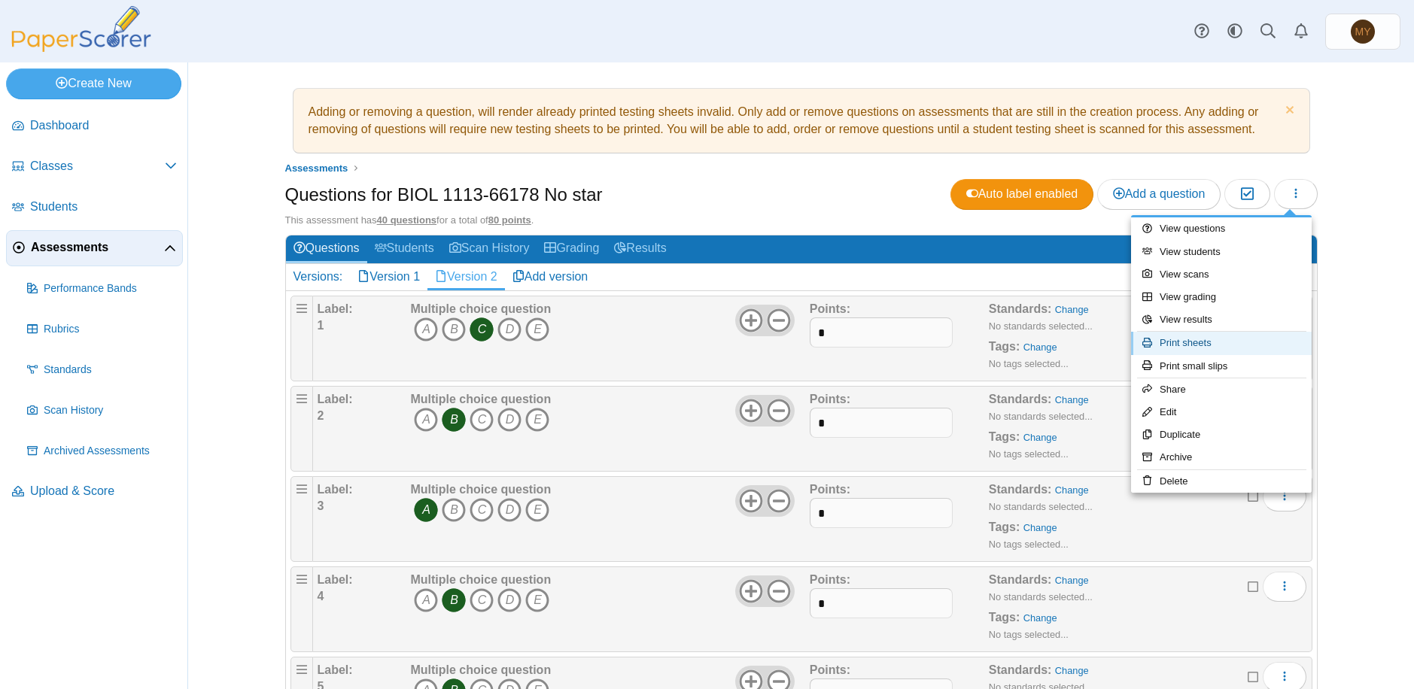
click at [1207, 344] on link "Print sheets" at bounding box center [1221, 343] width 181 height 23
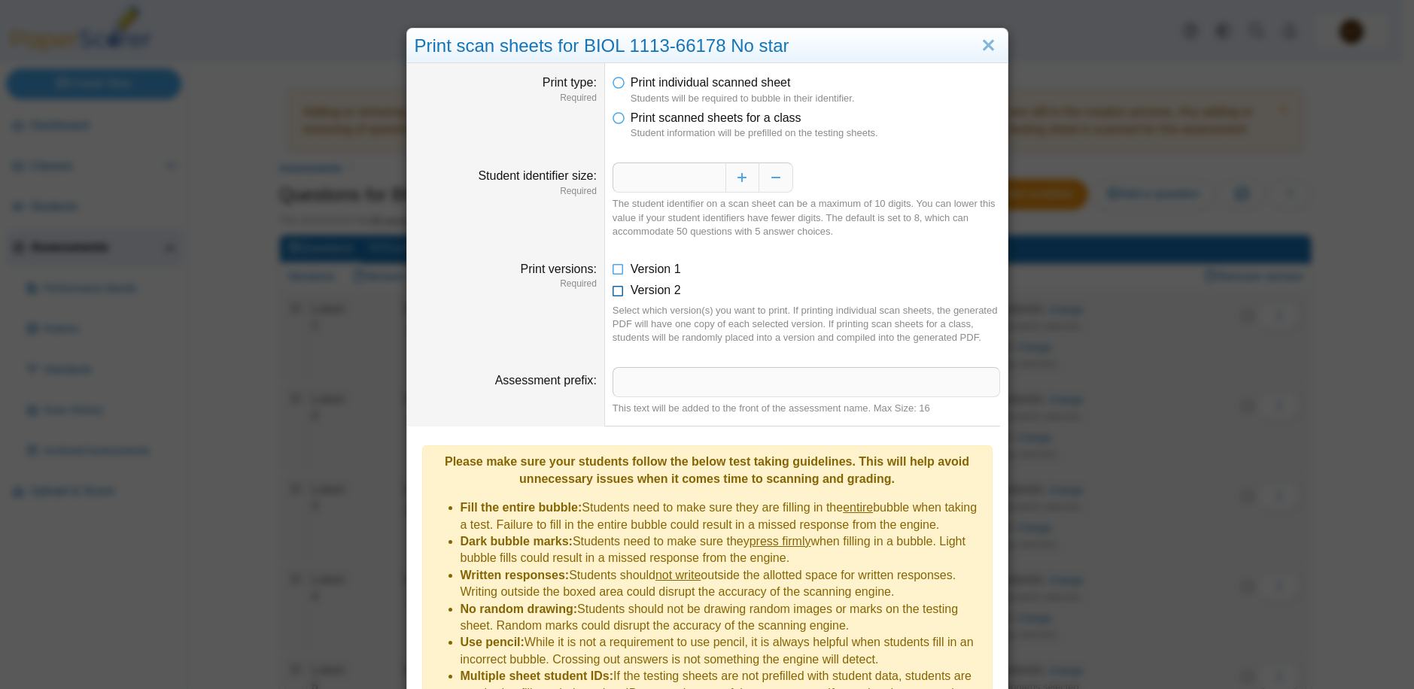
click at [612, 290] on icon at bounding box center [618, 287] width 12 height 11
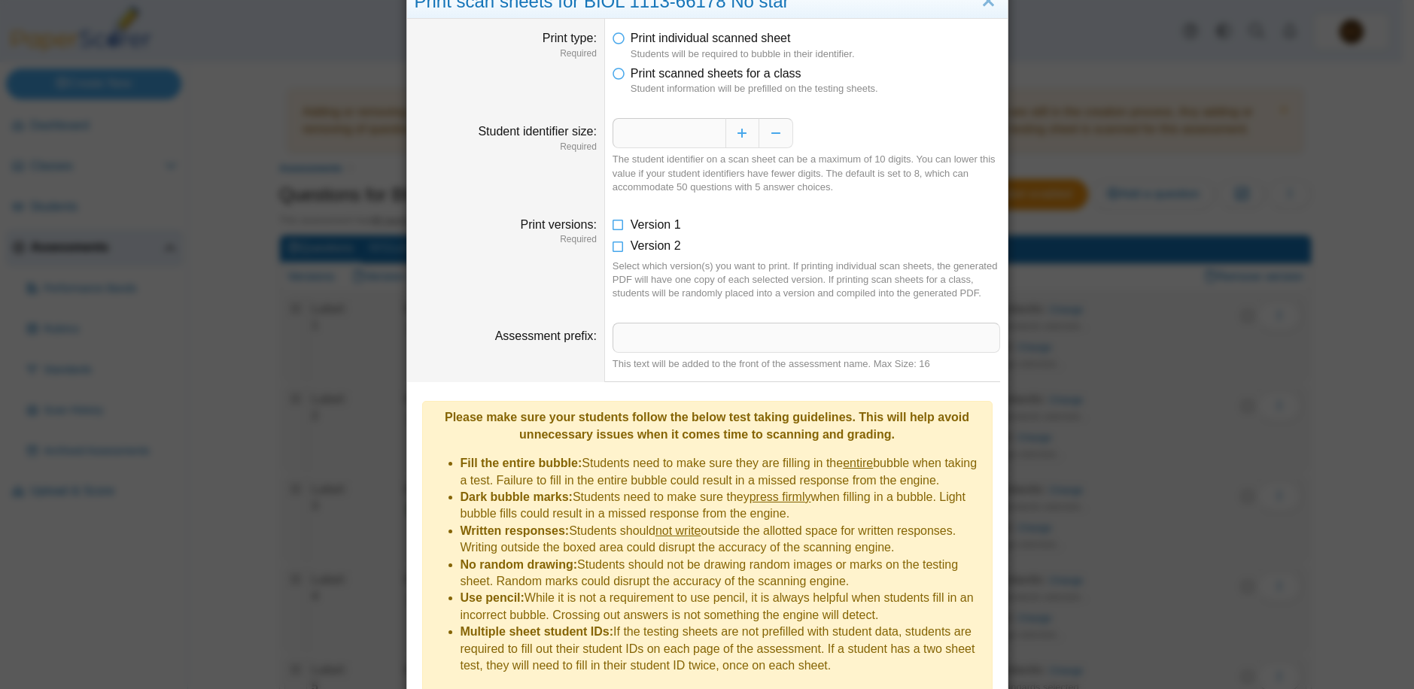
scroll to position [93, 0]
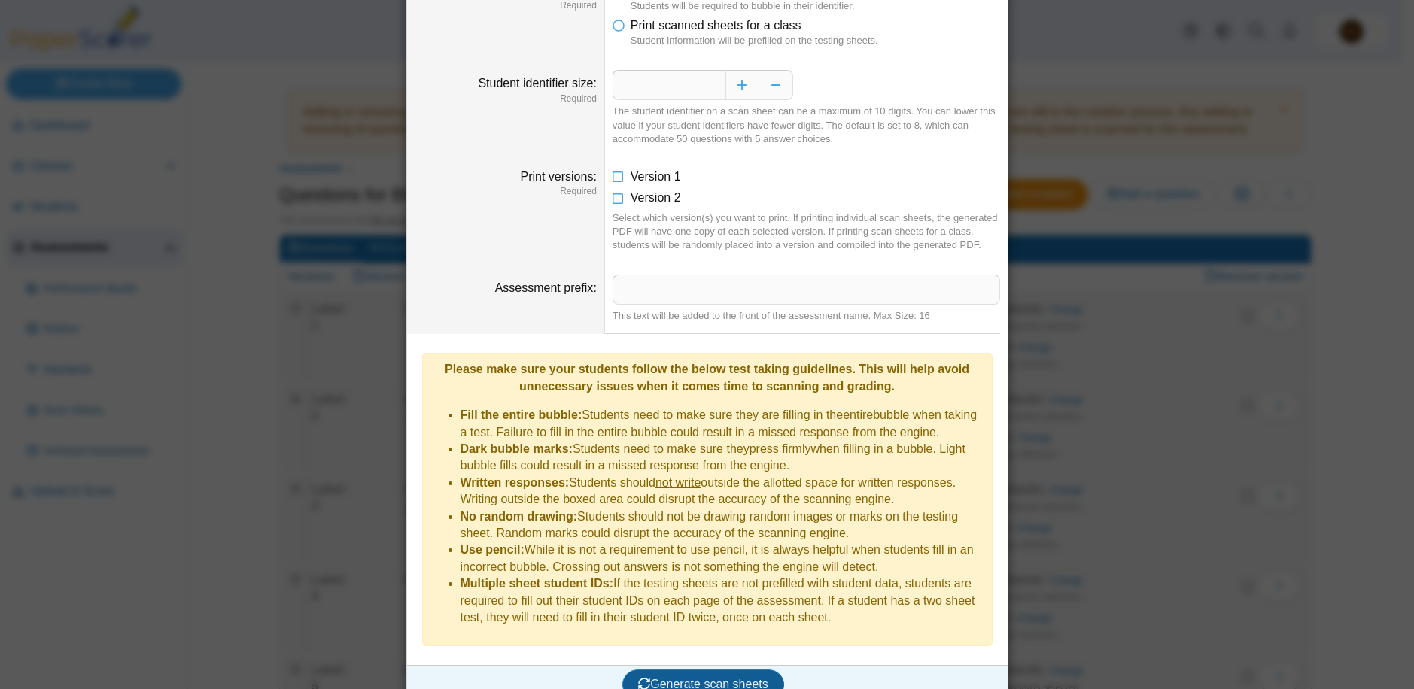
click at [688, 678] on span "Generate scan sheets" at bounding box center [703, 684] width 130 height 13
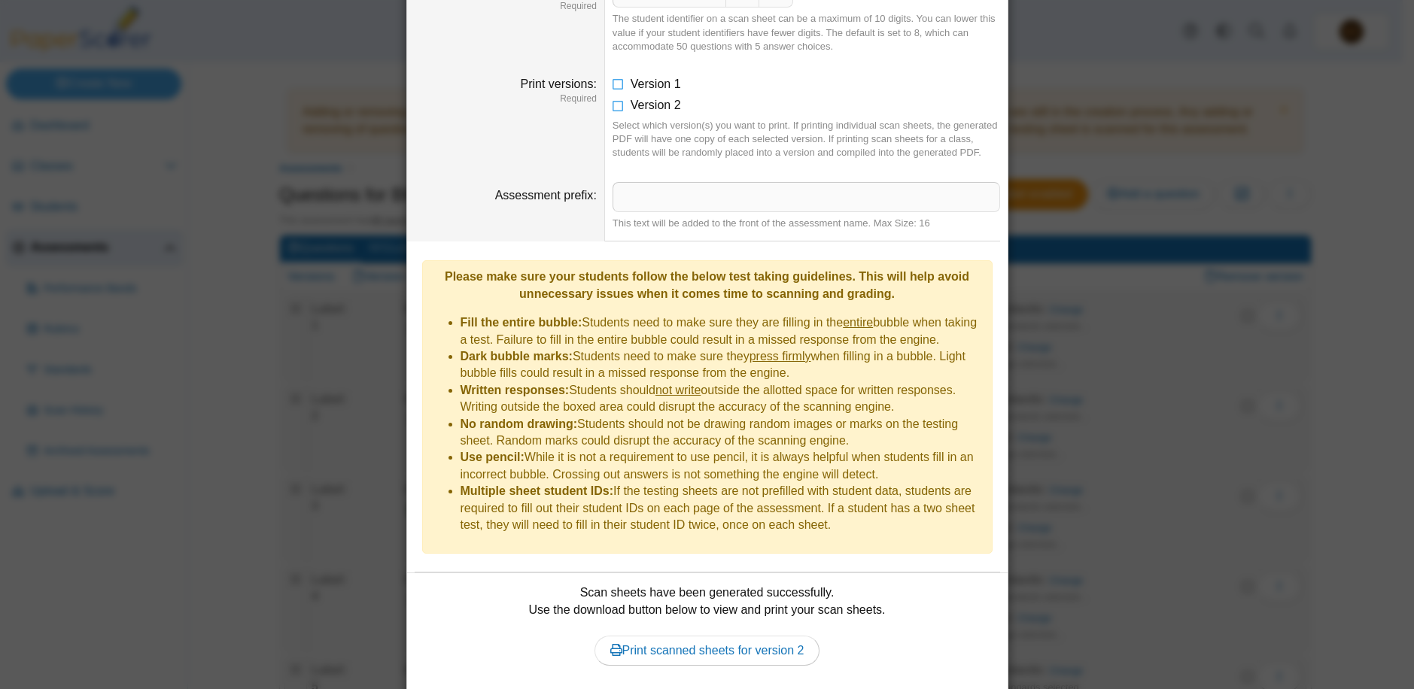
scroll to position [214, 0]
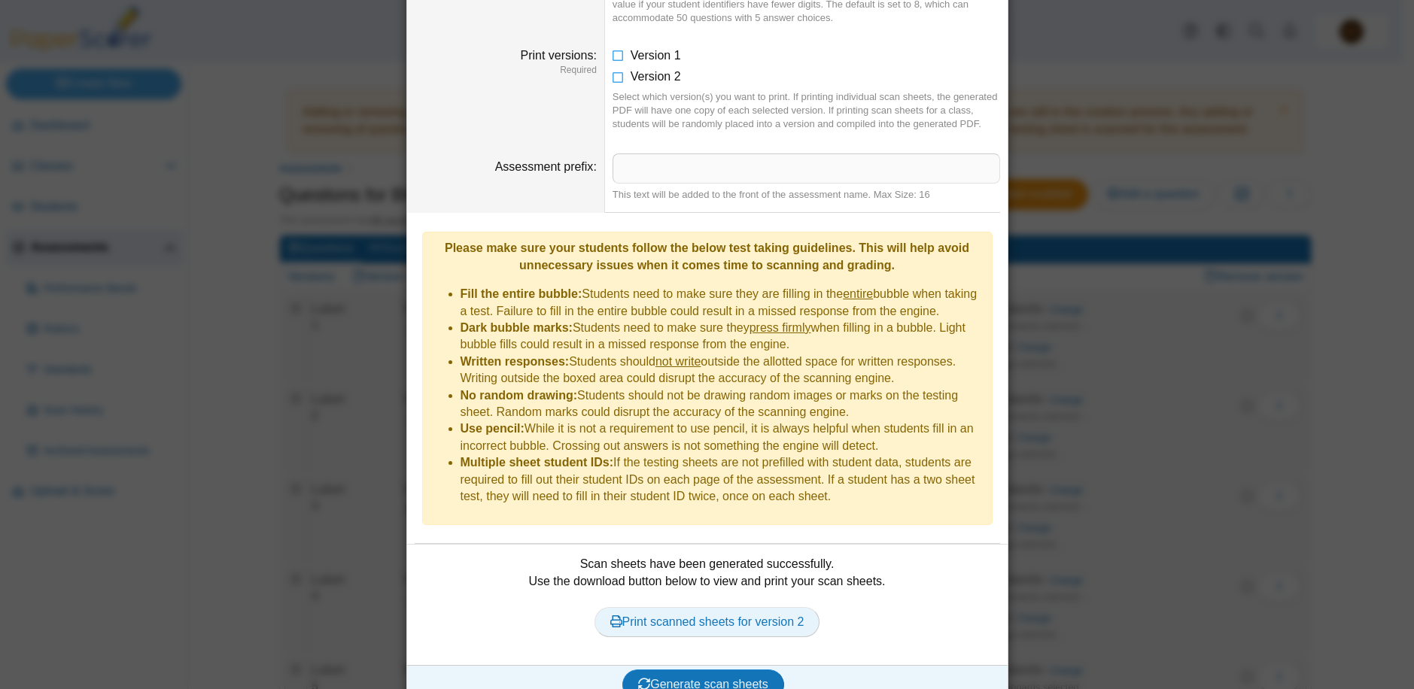
click at [697, 607] on link "Print scanned sheets for version 2" at bounding box center [707, 622] width 226 height 30
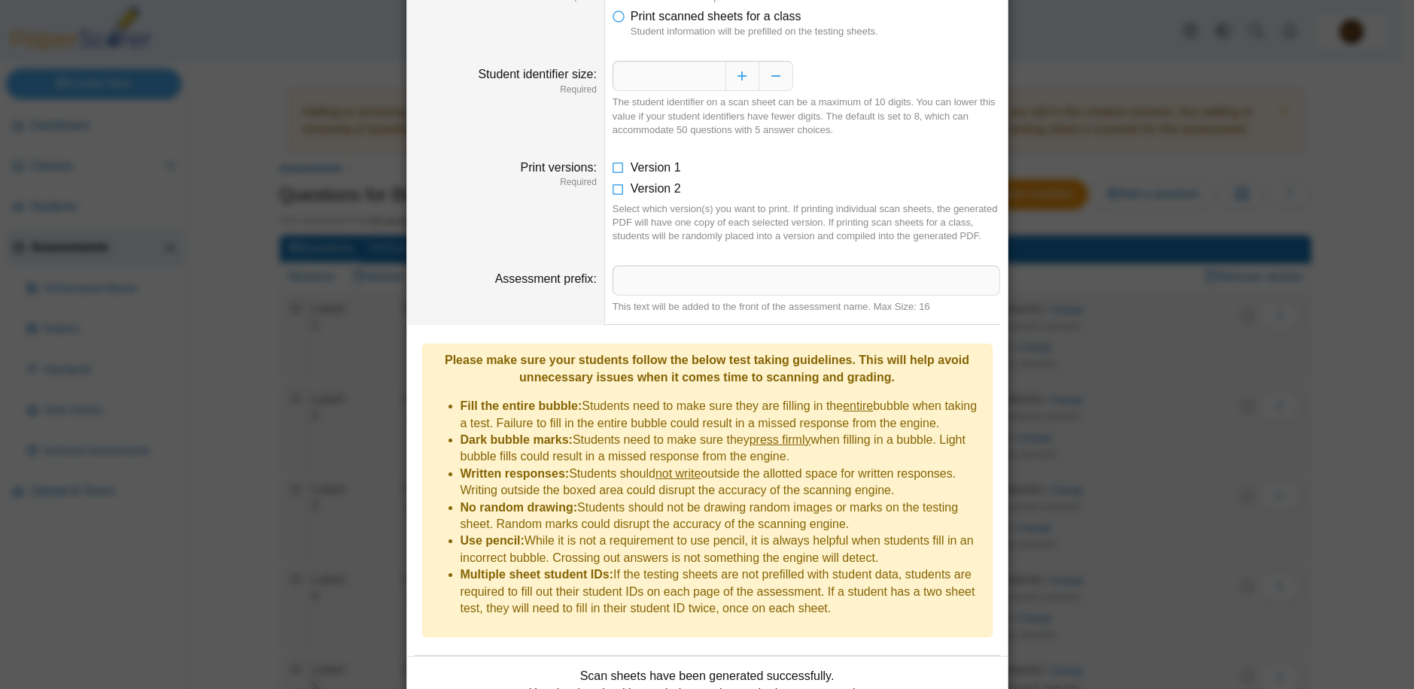
scroll to position [0, 0]
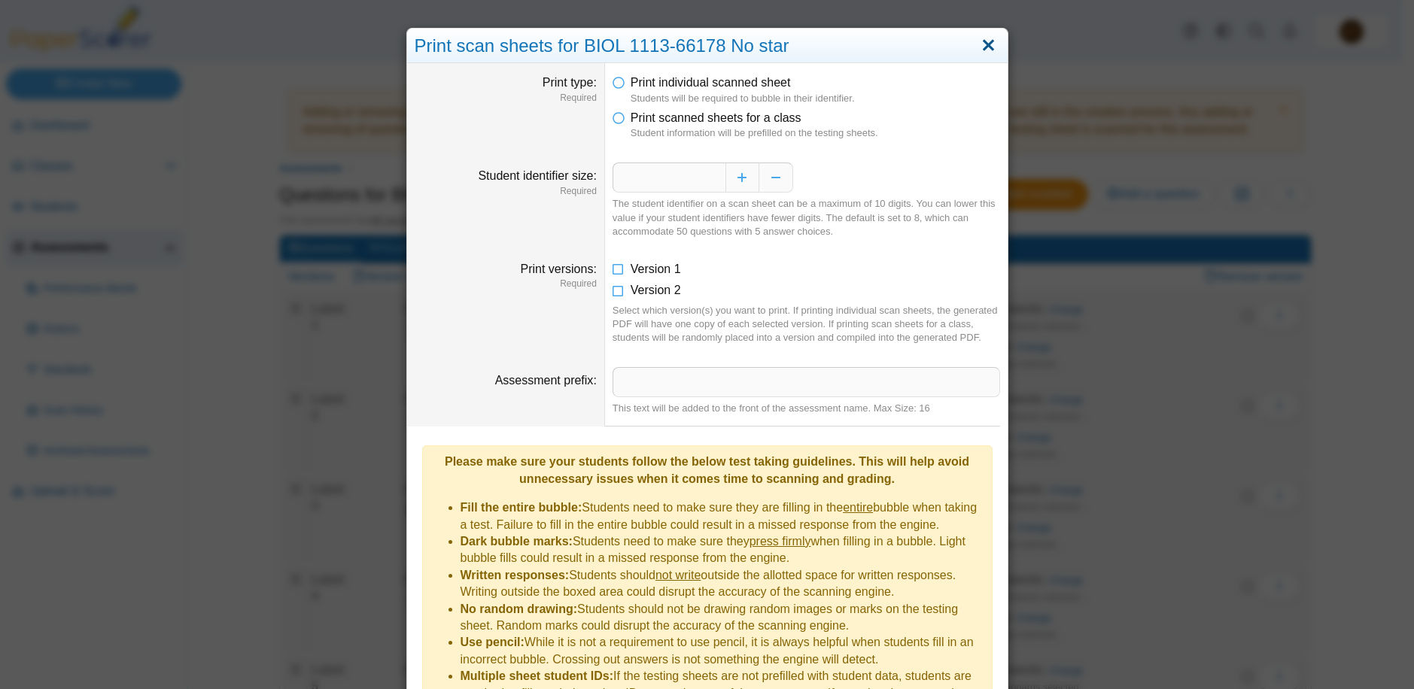
click at [981, 44] on link "Close" at bounding box center [988, 46] width 23 height 26
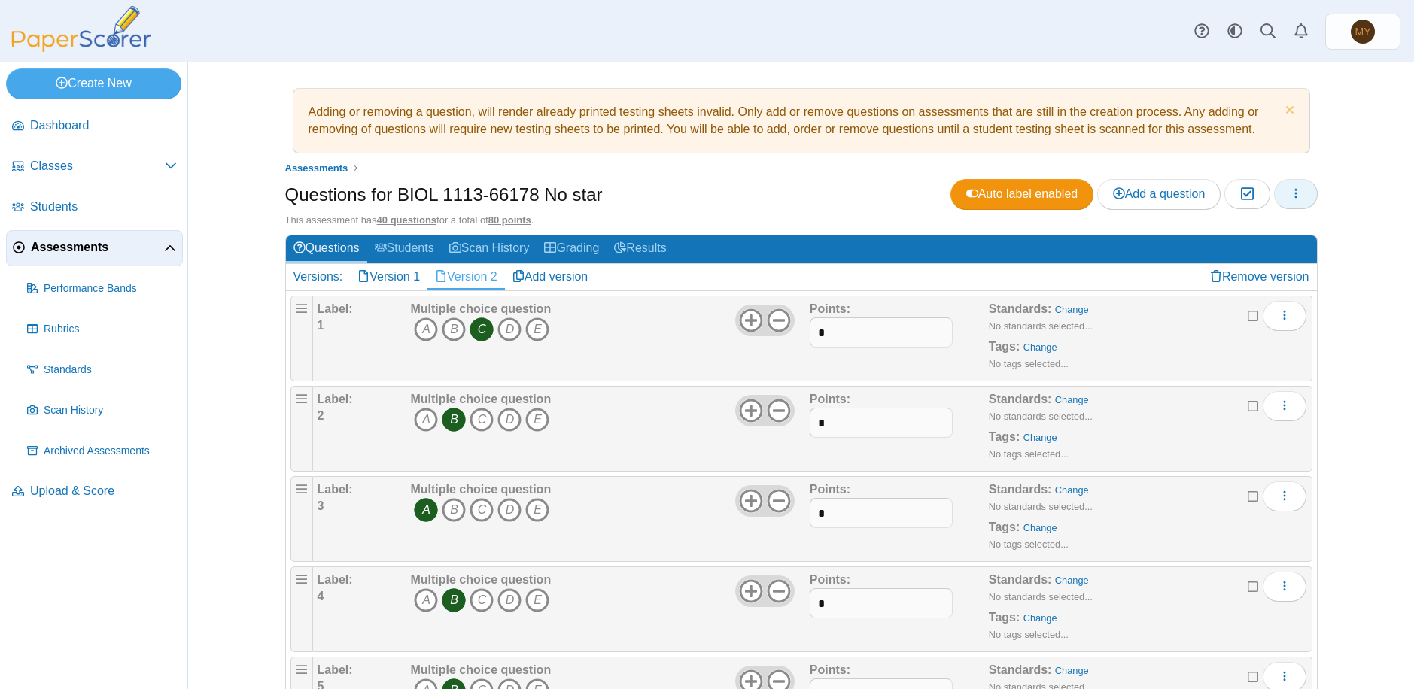
click at [1290, 191] on icon "button" at bounding box center [1296, 193] width 12 height 12
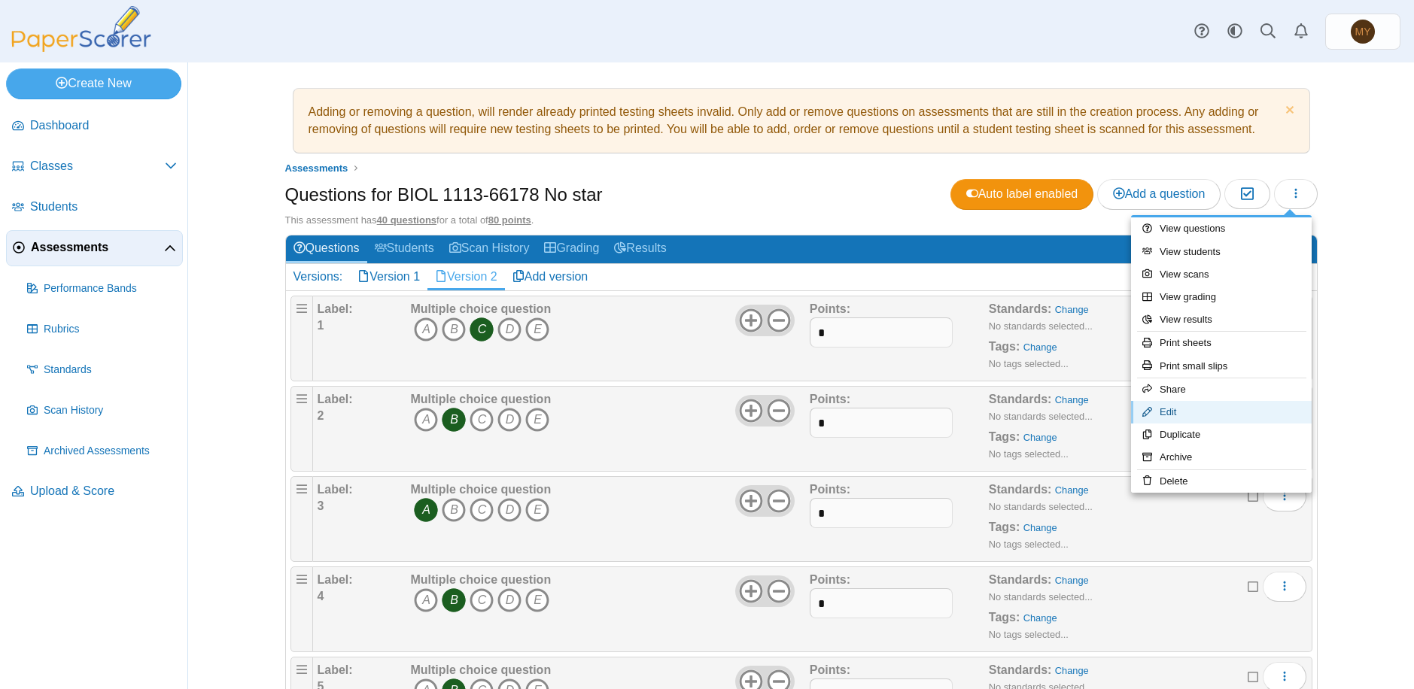
click at [1163, 413] on link "Edit" at bounding box center [1221, 412] width 181 height 23
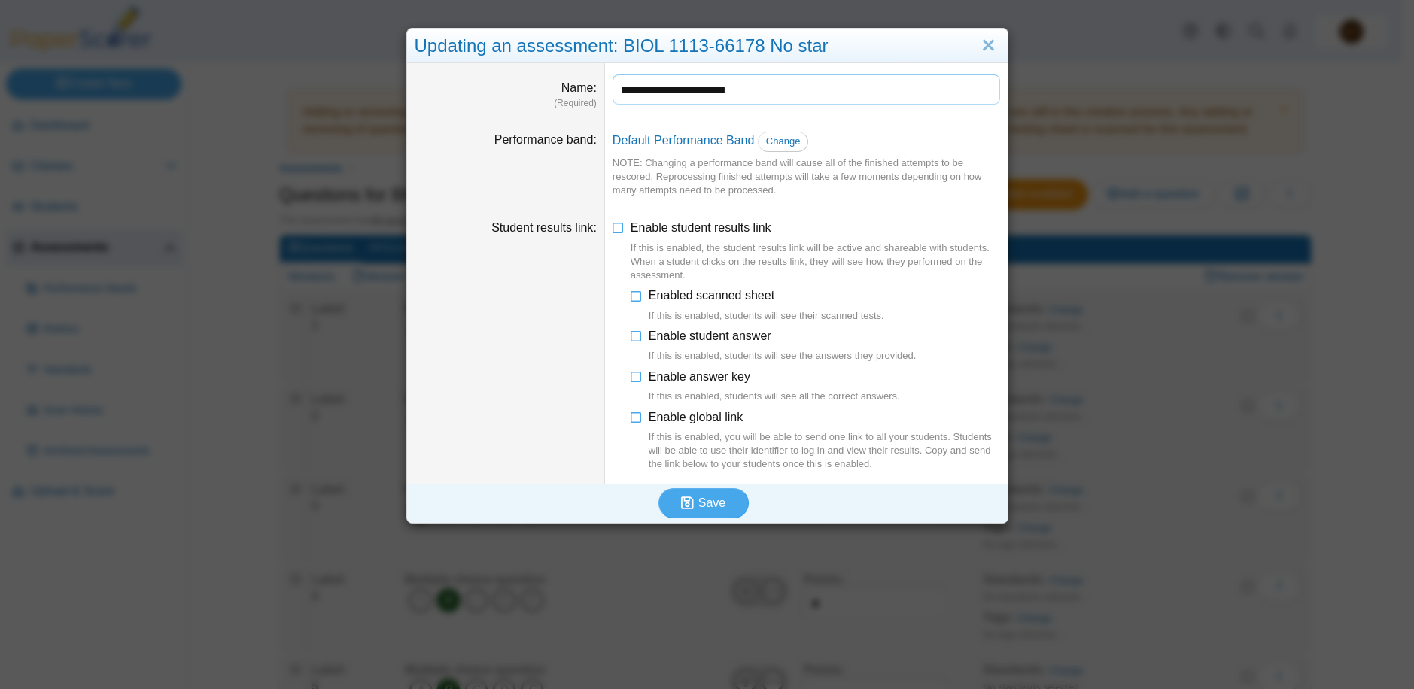
drag, startPoint x: 753, startPoint y: 88, endPoint x: 713, endPoint y: 97, distance: 40.9
click at [713, 97] on input "**********" at bounding box center [805, 89] width 387 height 30
type input "**********"
click at [658, 488] on button "Save" at bounding box center [703, 503] width 90 height 30
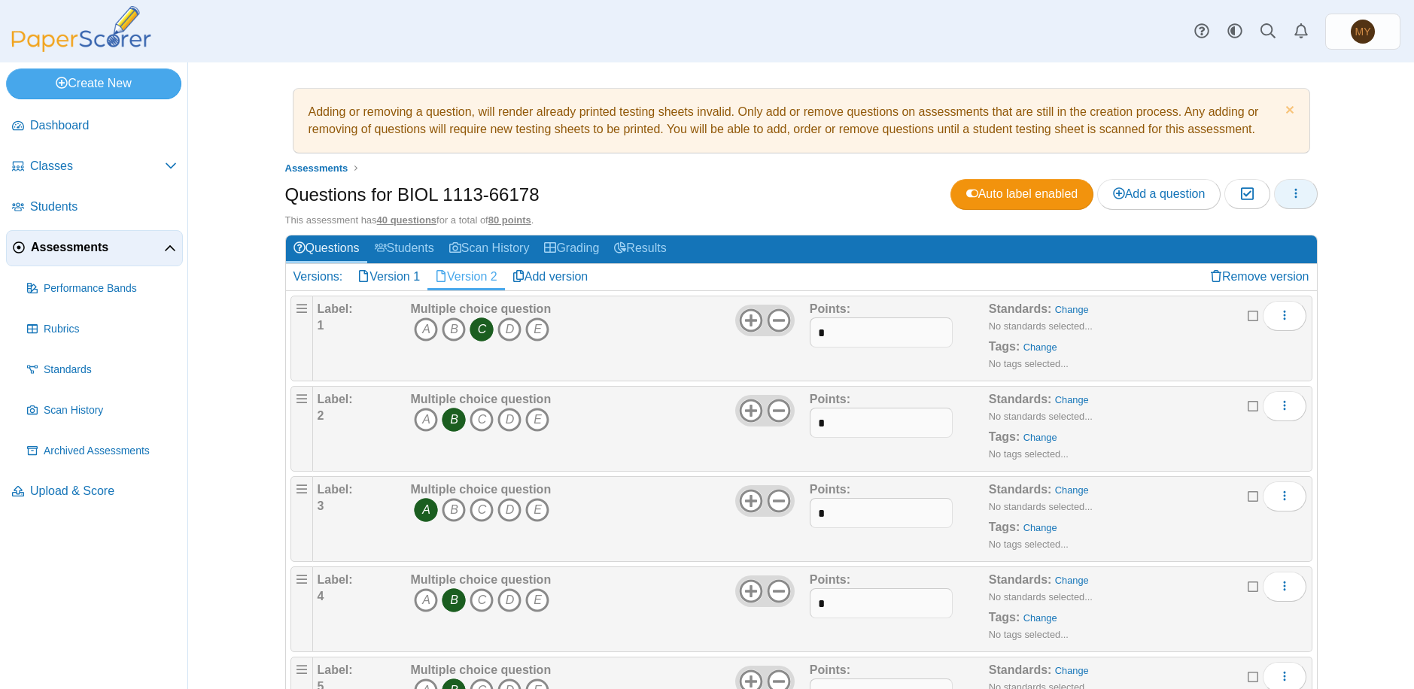
click at [1292, 192] on icon "button" at bounding box center [1296, 193] width 12 height 12
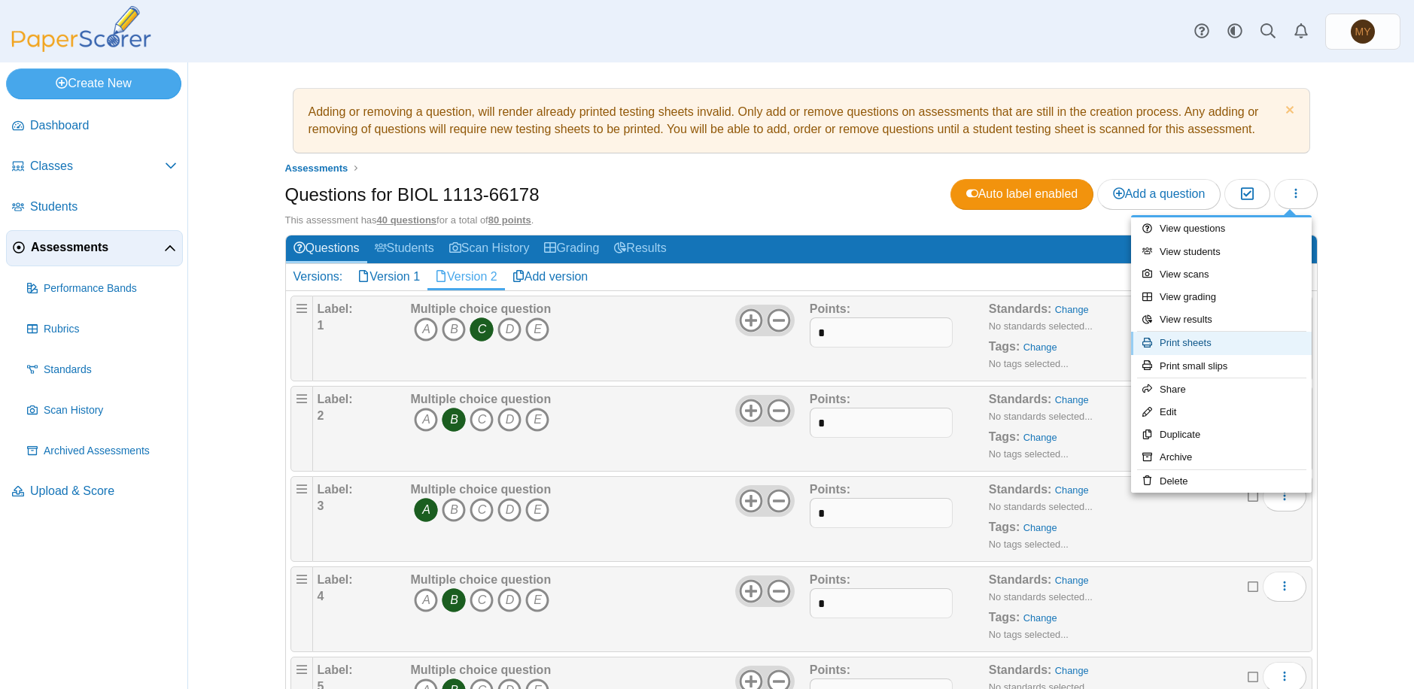
click at [1182, 340] on link "Print sheets" at bounding box center [1221, 343] width 181 height 23
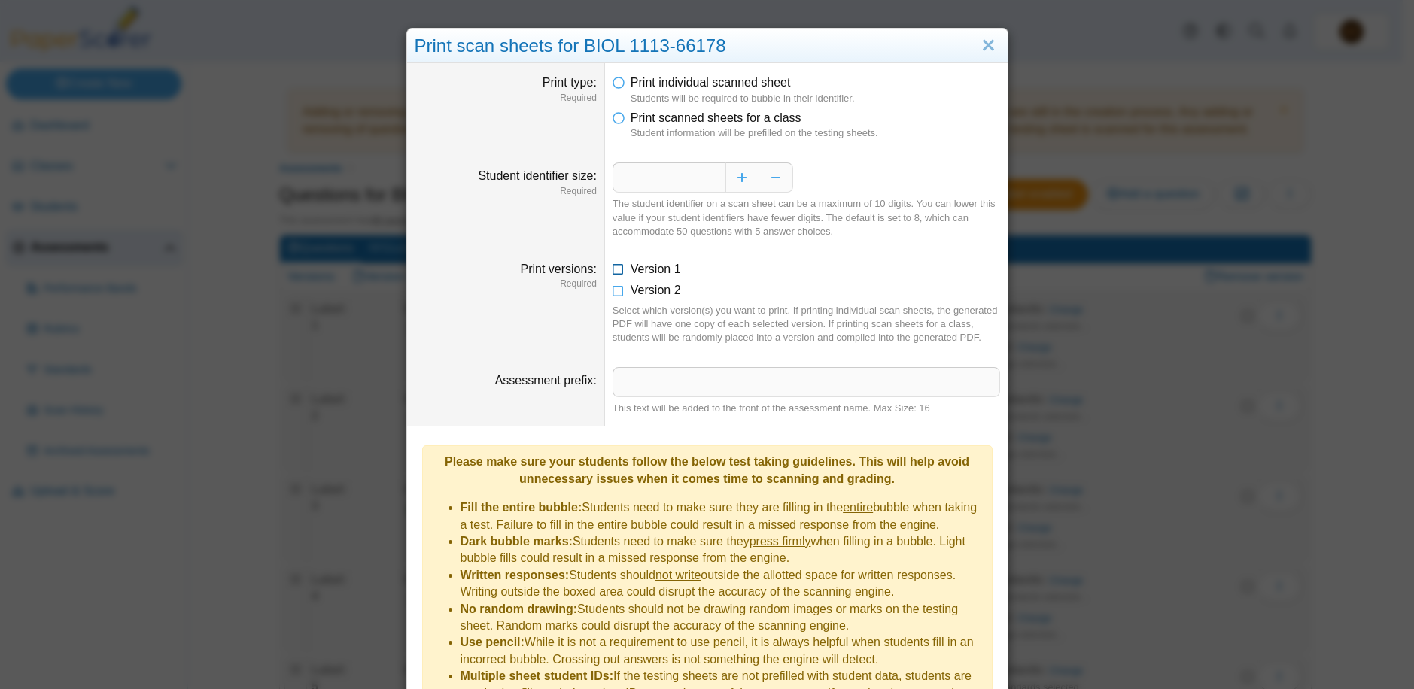
click at [612, 267] on icon at bounding box center [618, 266] width 12 height 11
click at [612, 292] on icon at bounding box center [618, 287] width 12 height 11
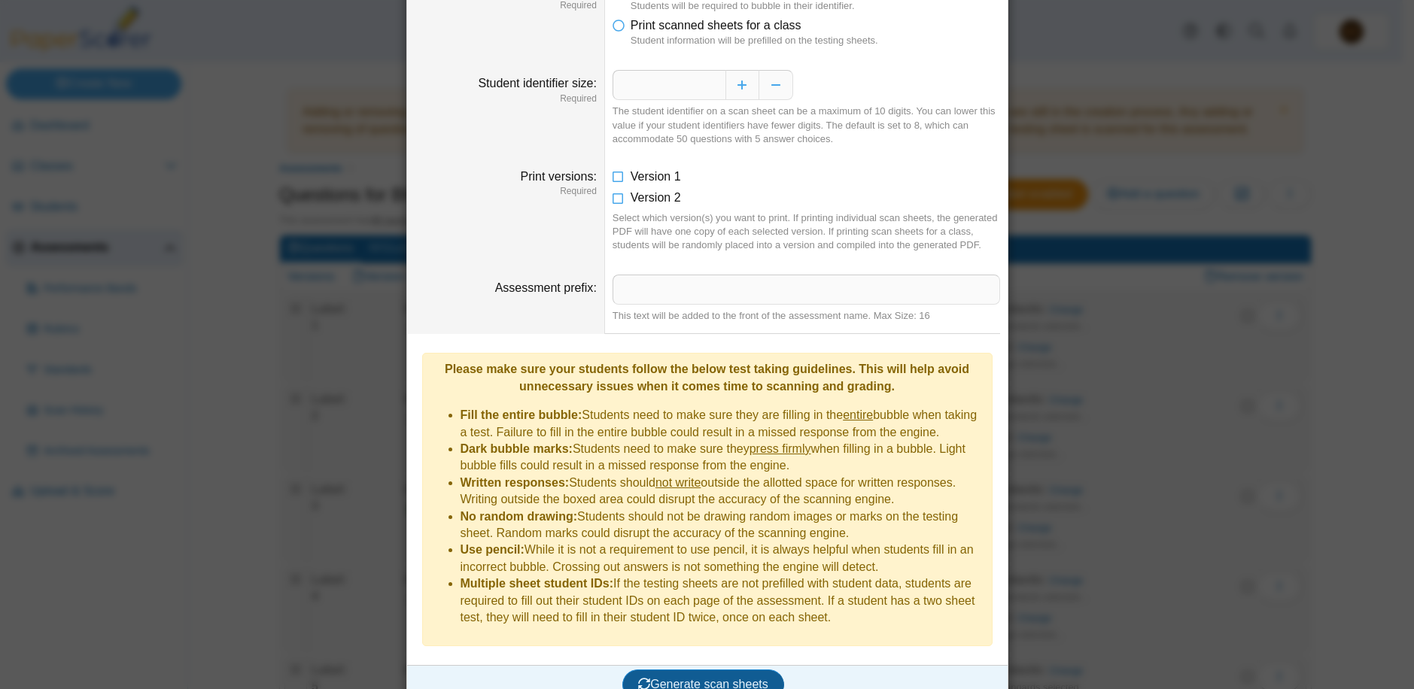
click at [711, 678] on span "Generate scan sheets" at bounding box center [703, 684] width 130 height 13
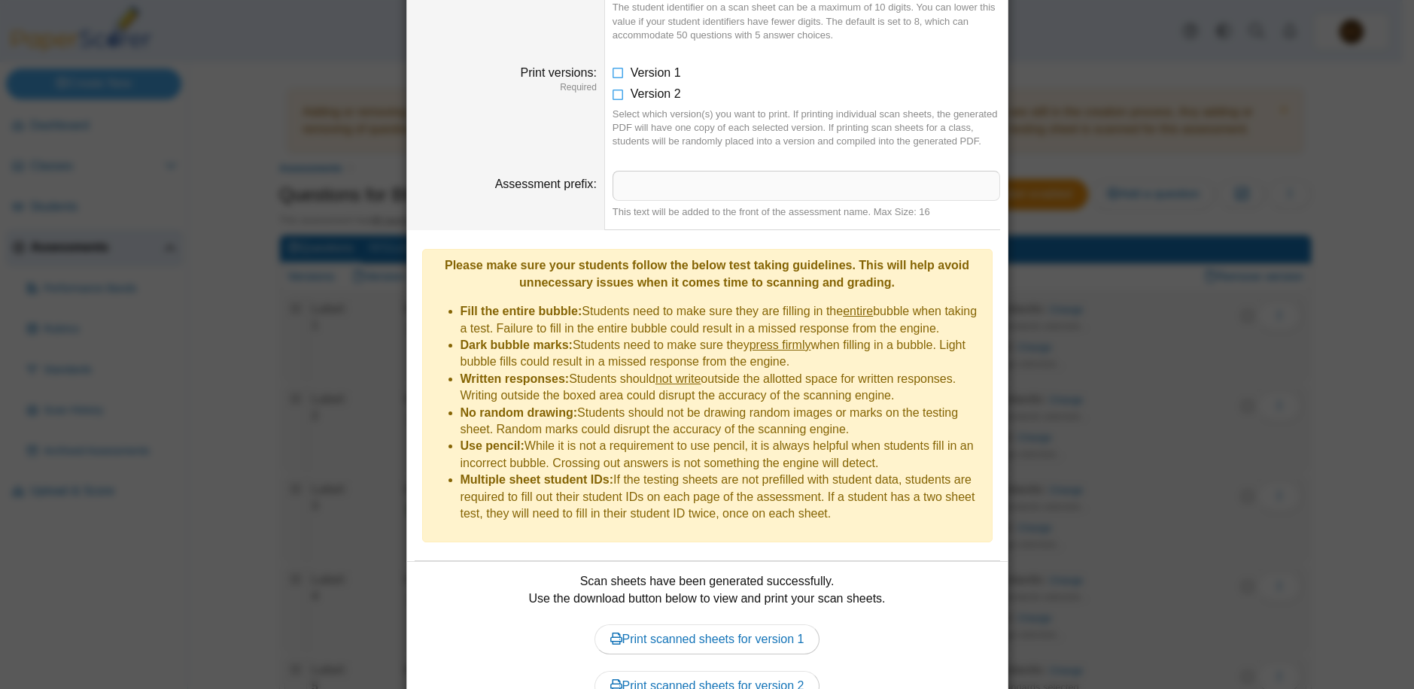
scroll to position [260, 0]
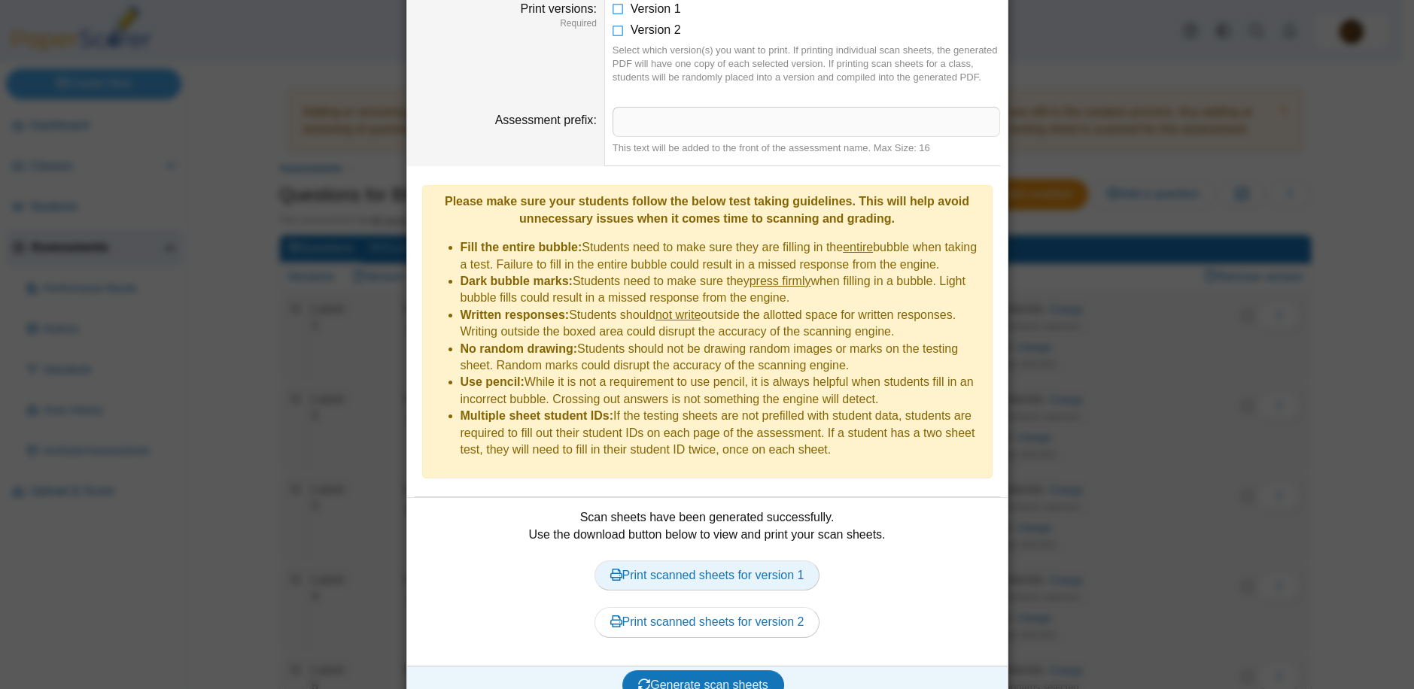
click at [688, 561] on link "Print scanned sheets for version 1" at bounding box center [707, 576] width 226 height 30
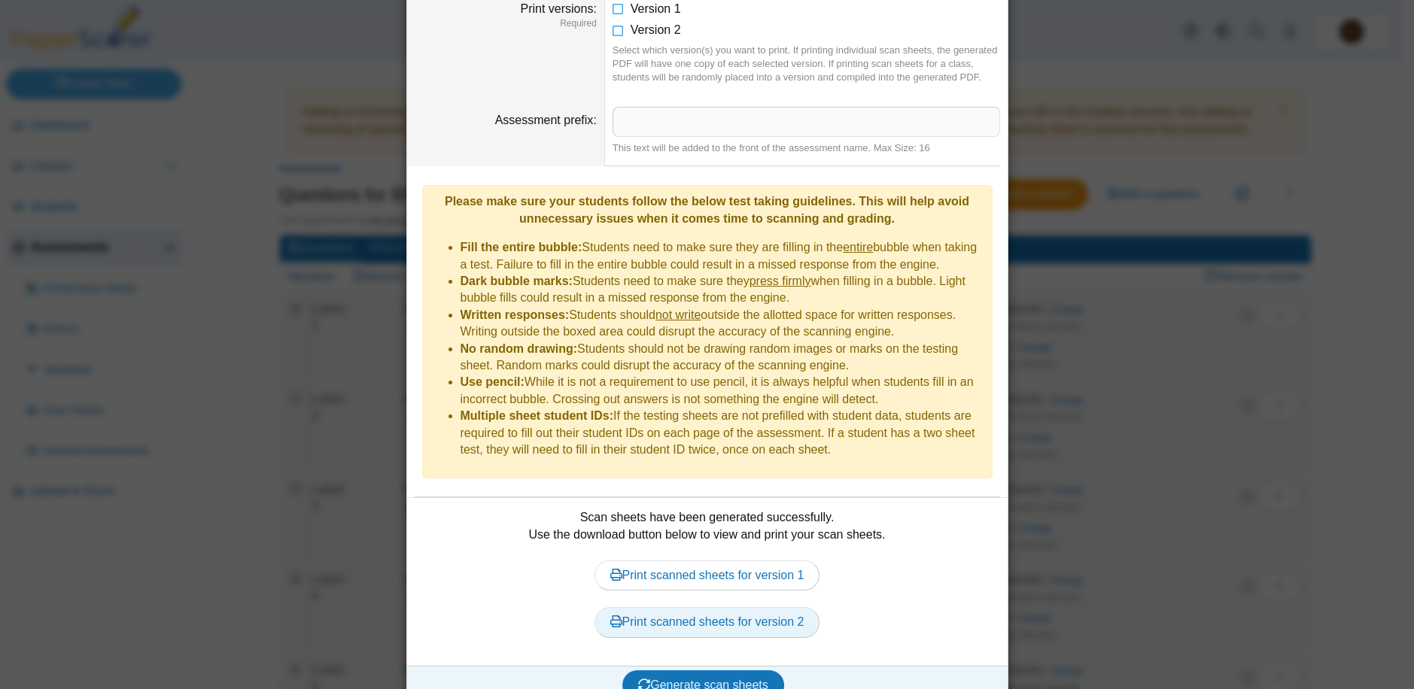
click at [695, 607] on link "Print scanned sheets for version 2" at bounding box center [707, 622] width 226 height 30
